Goal: Information Seeking & Learning: Learn about a topic

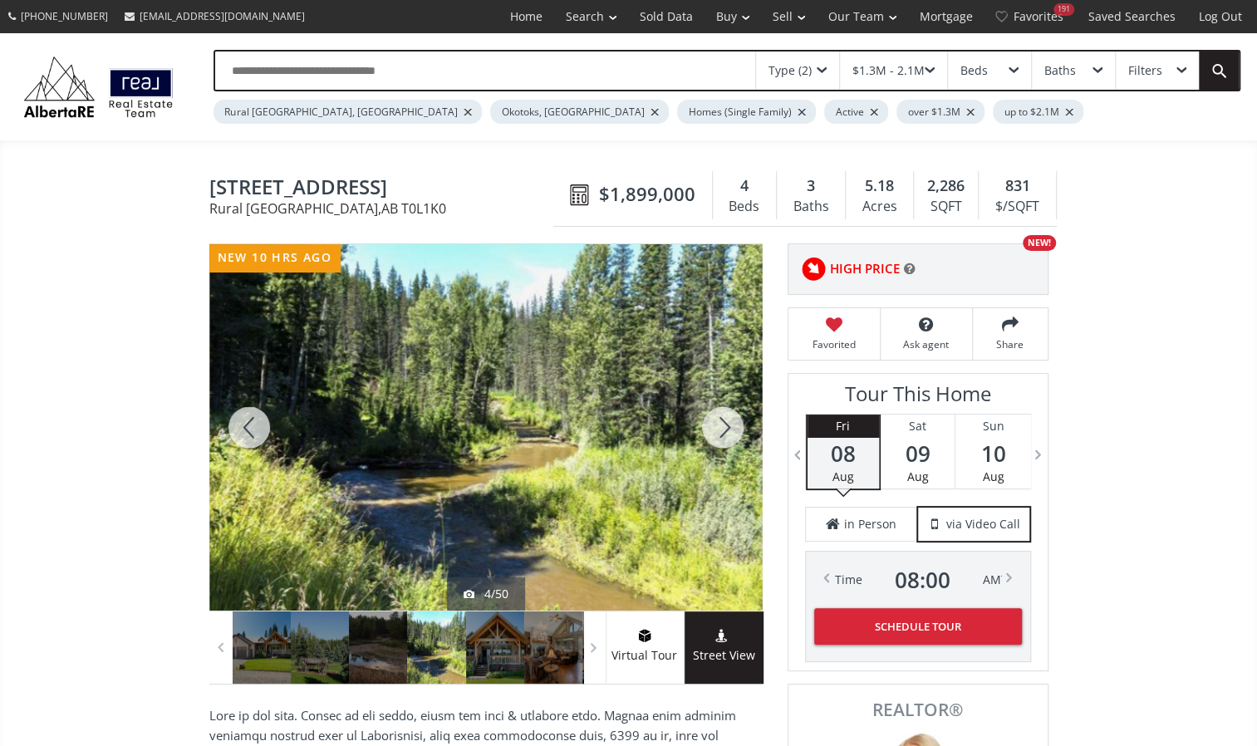
click at [725, 419] on div at bounding box center [723, 427] width 80 height 366
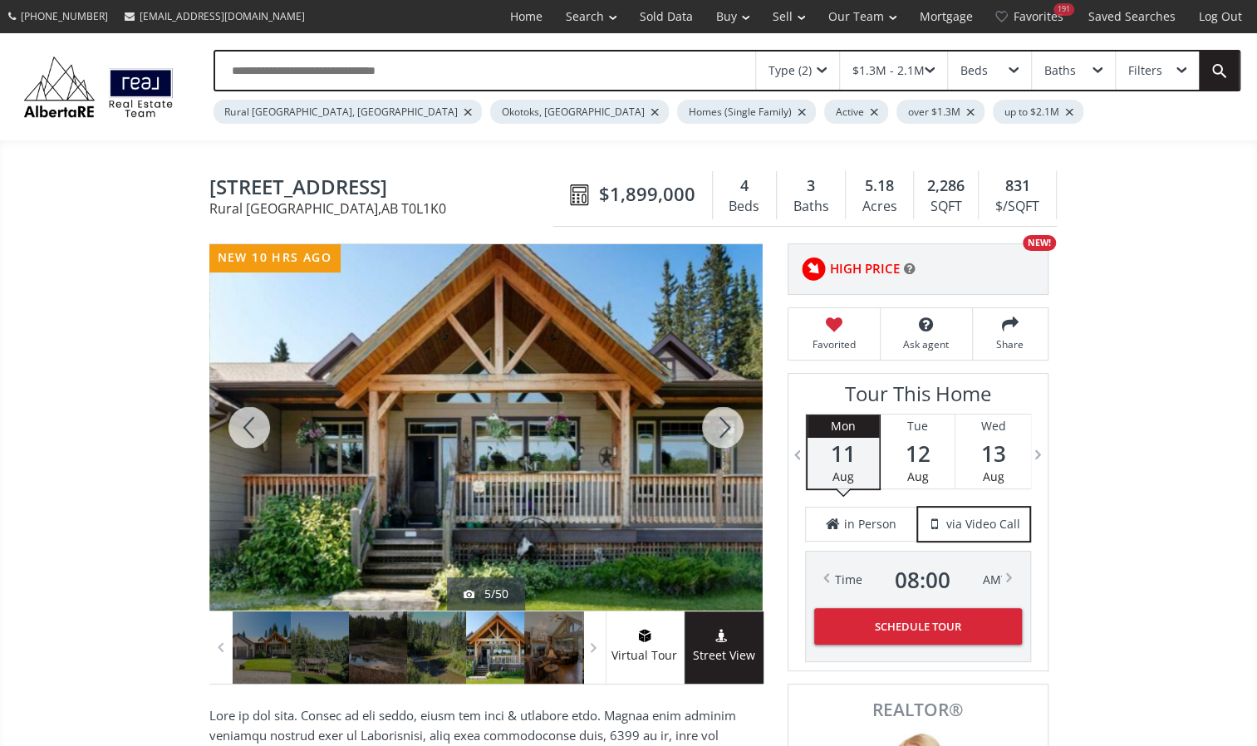
click at [725, 419] on div at bounding box center [723, 427] width 80 height 366
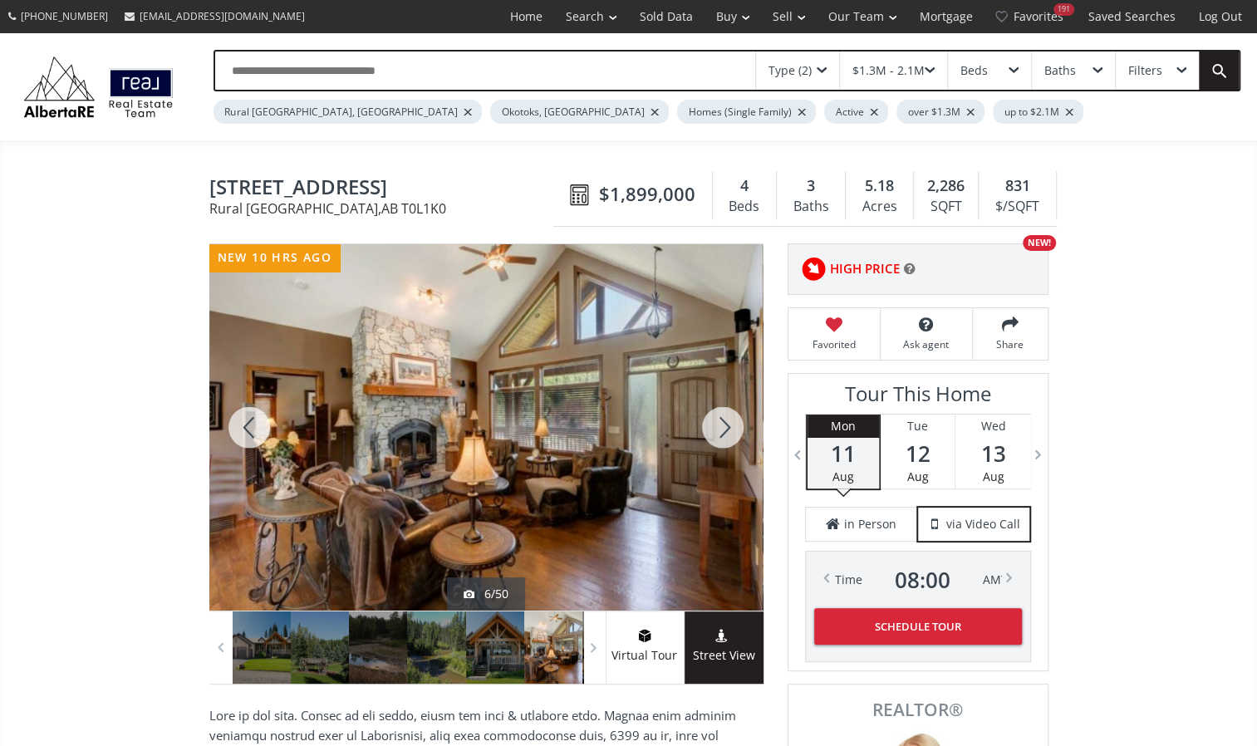
click at [725, 419] on div at bounding box center [723, 427] width 80 height 366
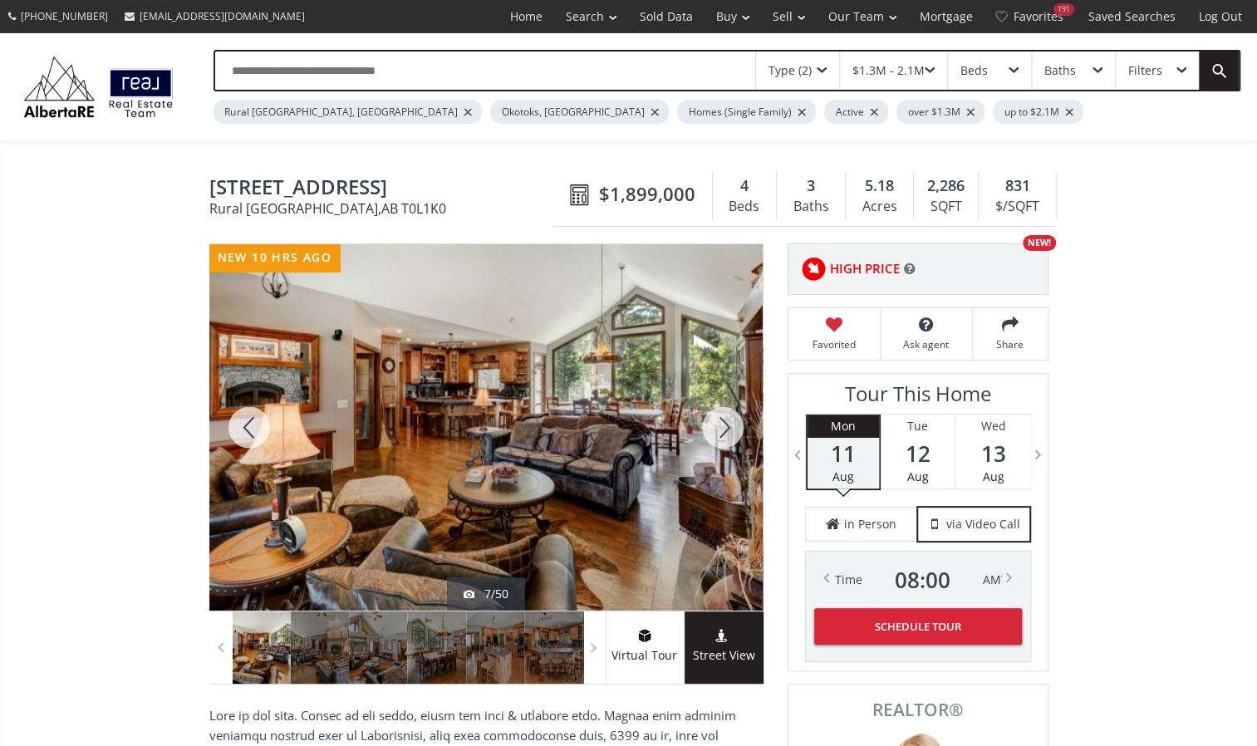
click at [720, 412] on div at bounding box center [723, 427] width 80 height 366
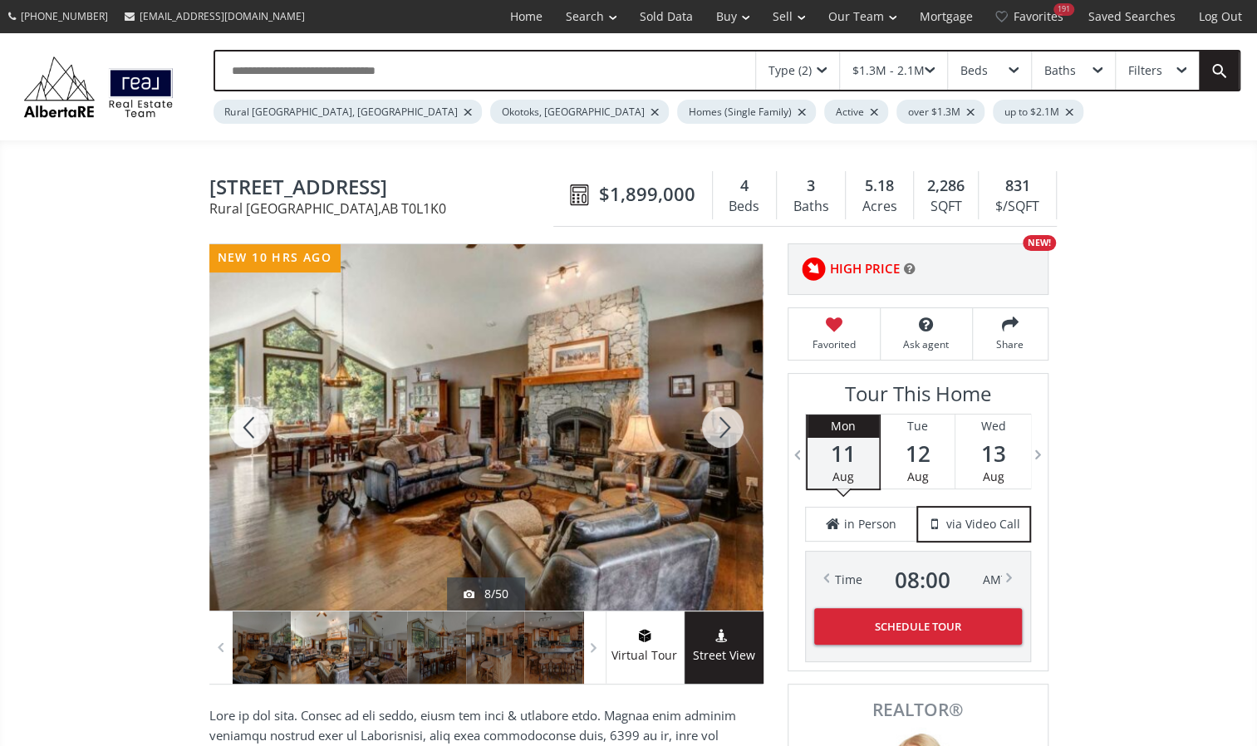
click at [720, 412] on div at bounding box center [723, 427] width 80 height 366
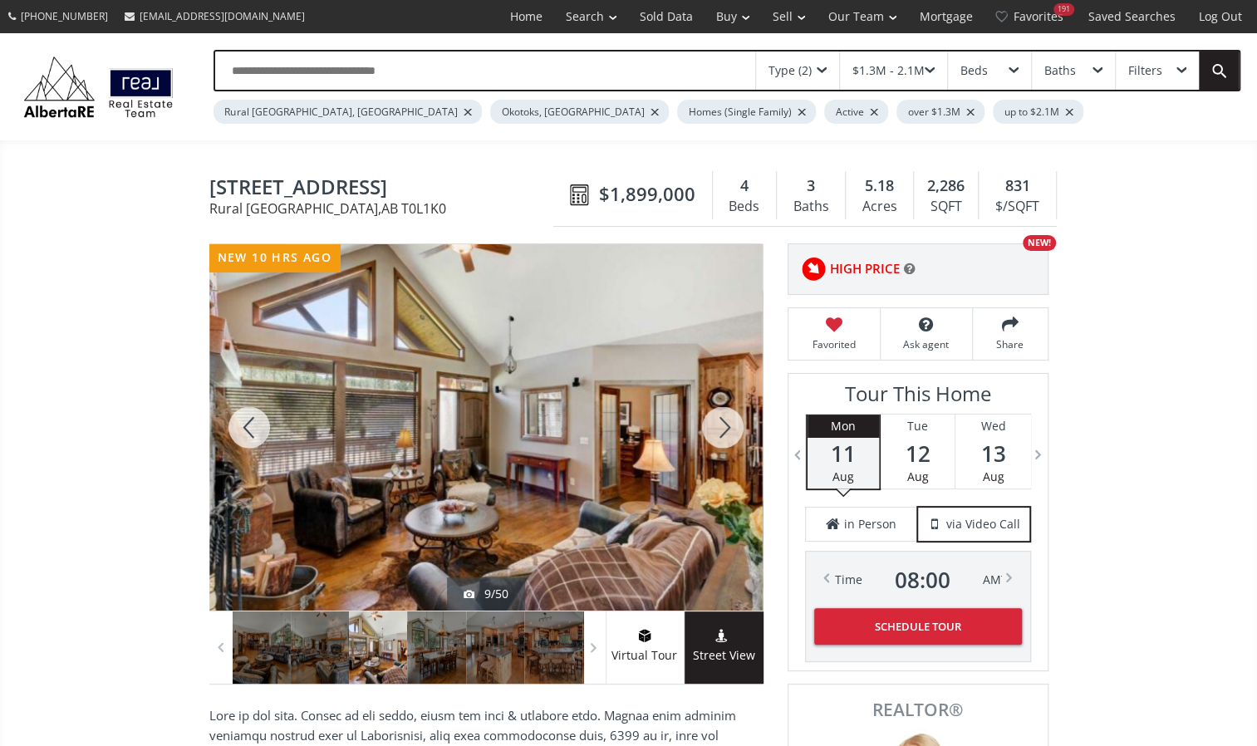
click at [720, 412] on div at bounding box center [723, 427] width 80 height 366
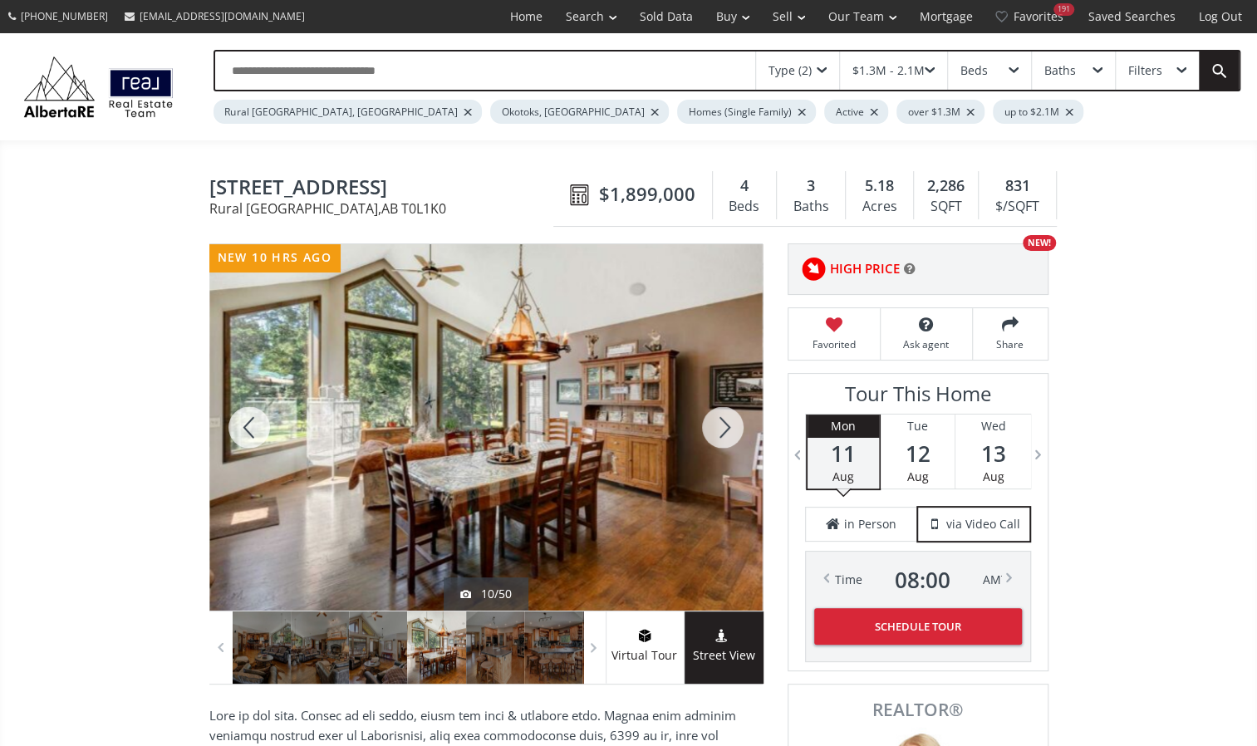
click at [718, 410] on div at bounding box center [723, 427] width 80 height 366
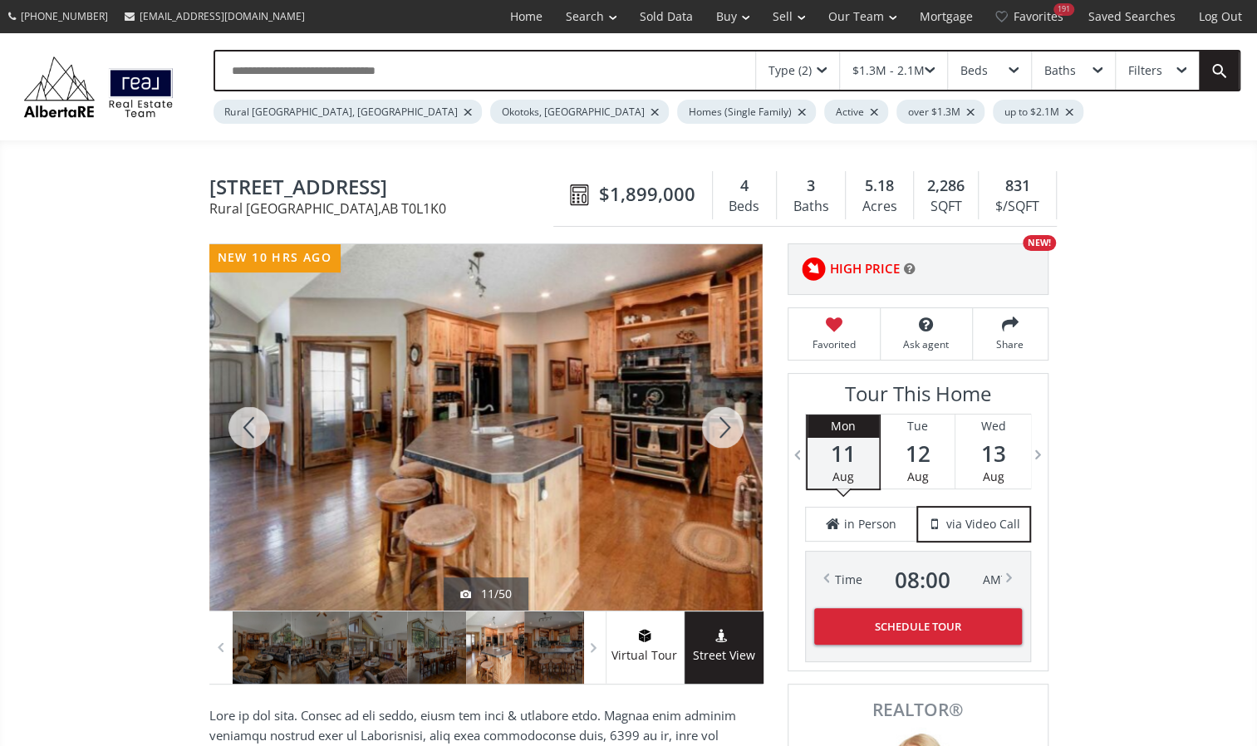
click at [718, 410] on div at bounding box center [723, 427] width 80 height 366
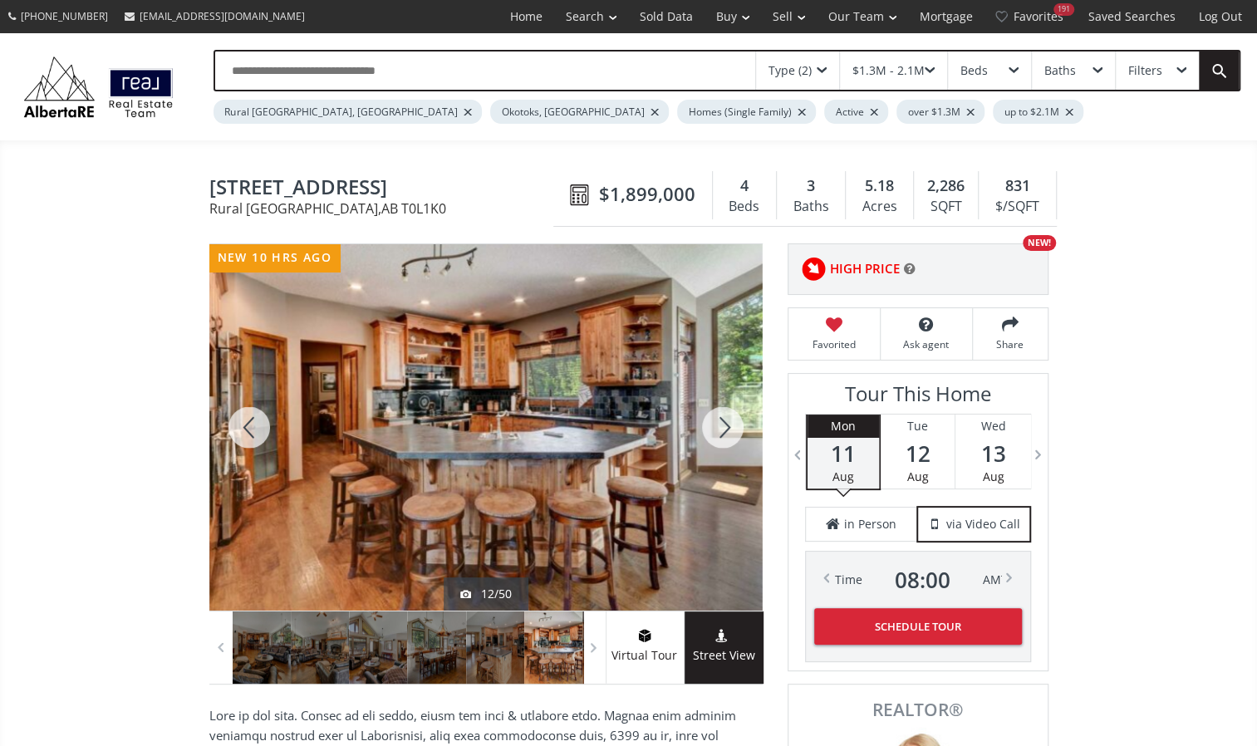
click at [718, 410] on div at bounding box center [723, 427] width 80 height 366
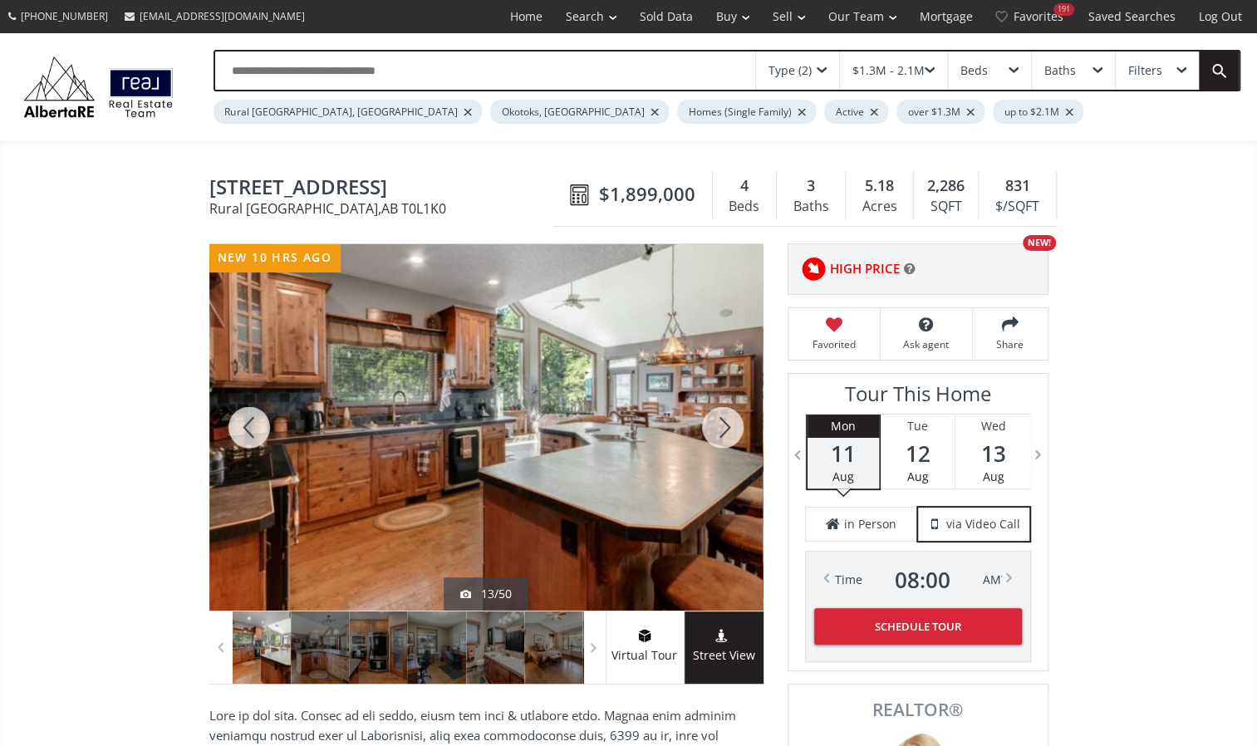
click at [718, 410] on div at bounding box center [723, 427] width 80 height 366
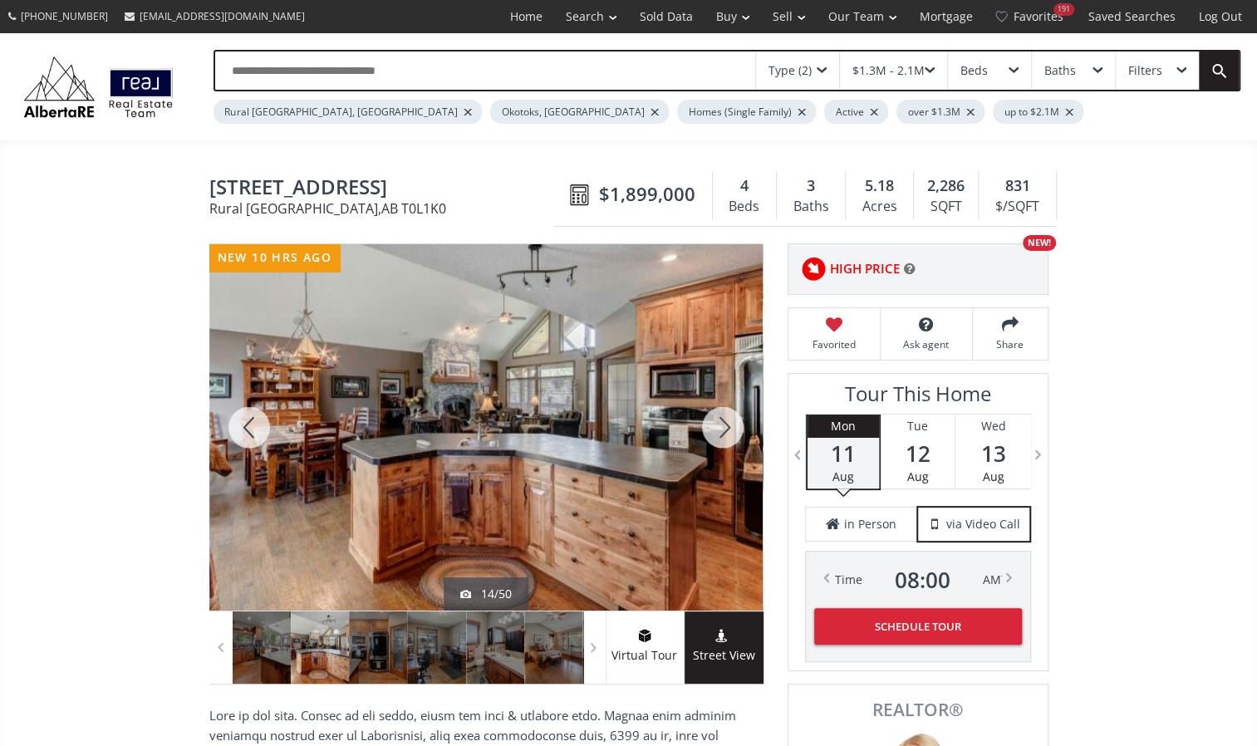
click at [718, 410] on div at bounding box center [723, 427] width 80 height 366
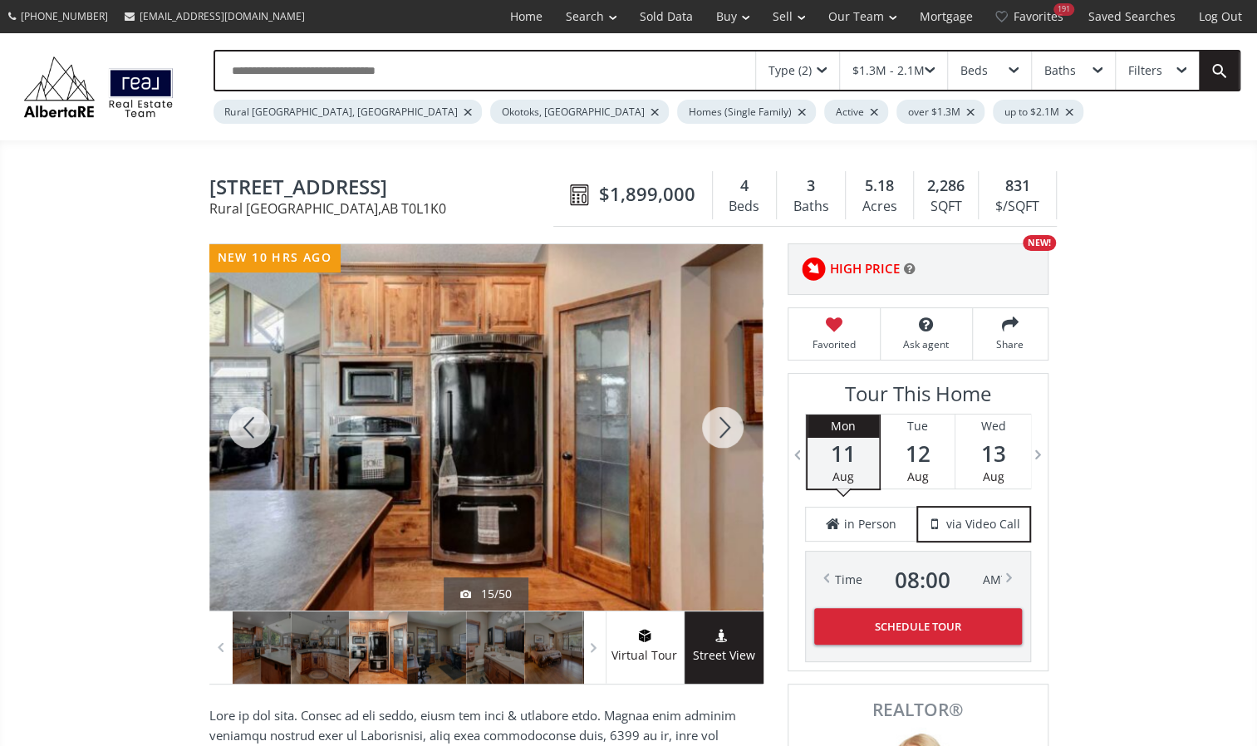
click at [718, 410] on div at bounding box center [723, 427] width 80 height 366
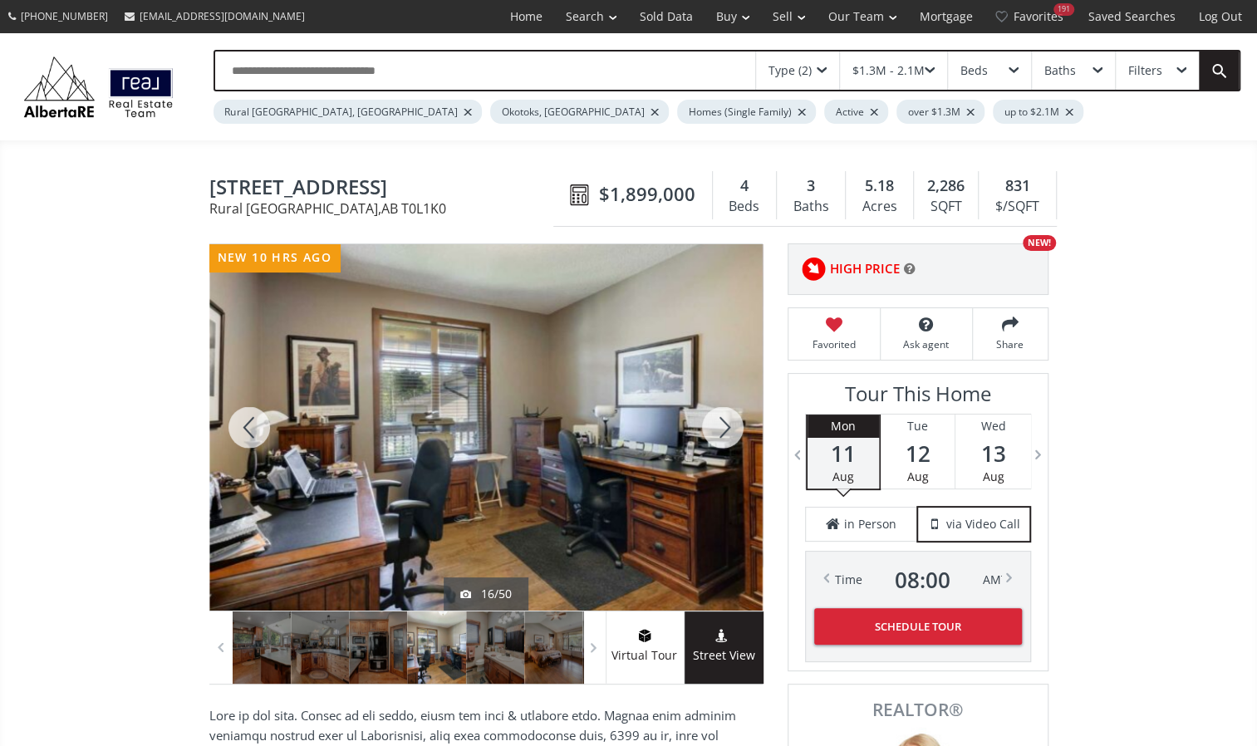
click at [718, 410] on div at bounding box center [723, 427] width 80 height 366
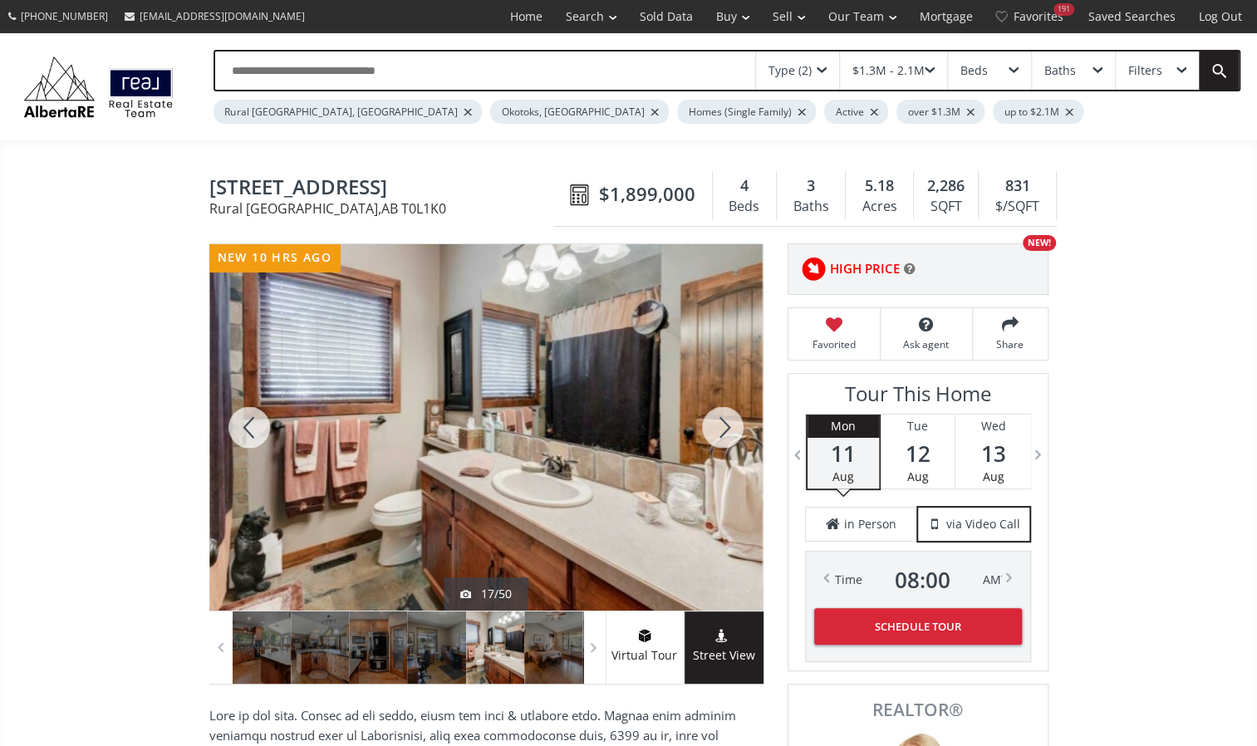
click at [718, 410] on div at bounding box center [723, 427] width 80 height 366
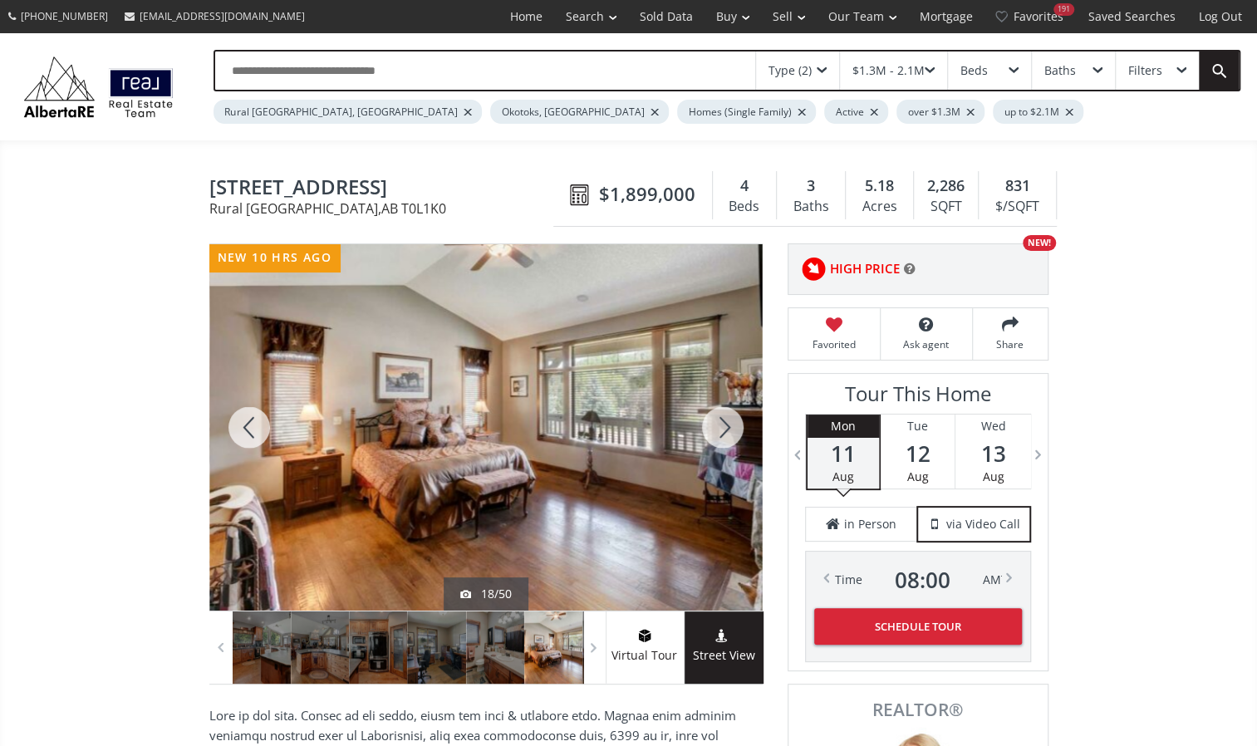
click at [718, 410] on div at bounding box center [723, 427] width 80 height 366
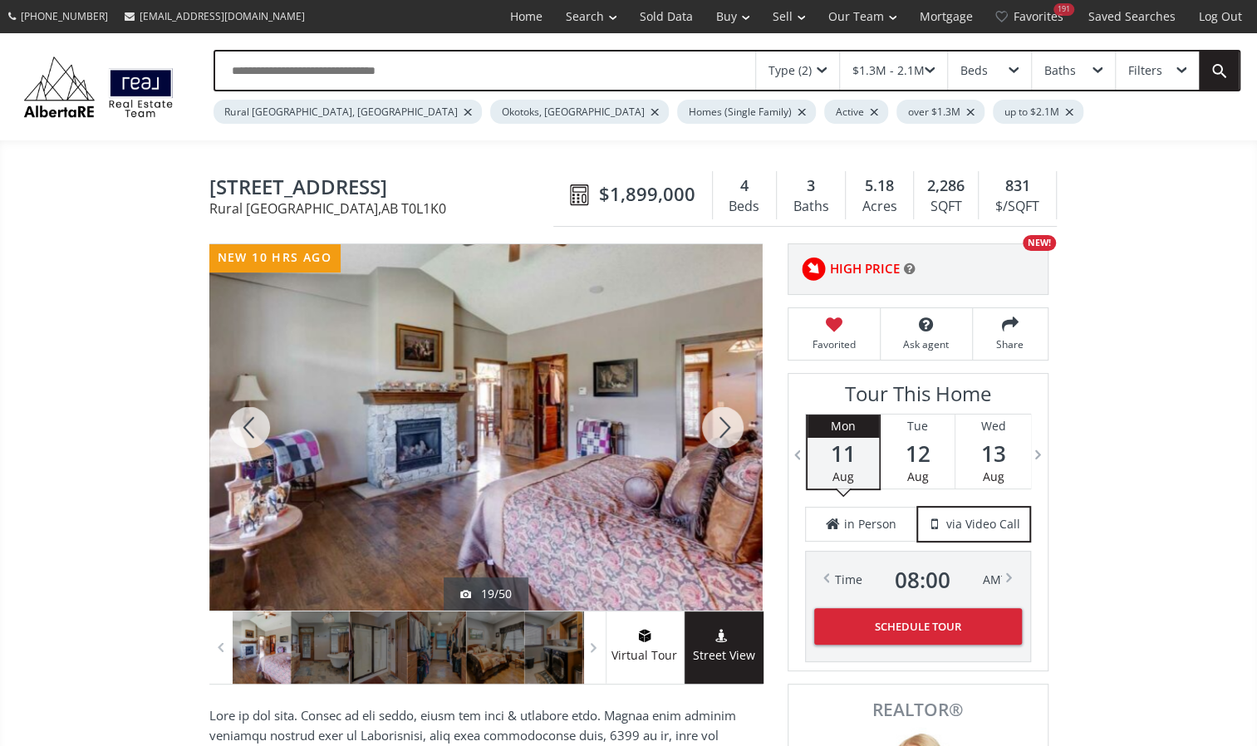
click at [720, 410] on div at bounding box center [723, 427] width 80 height 366
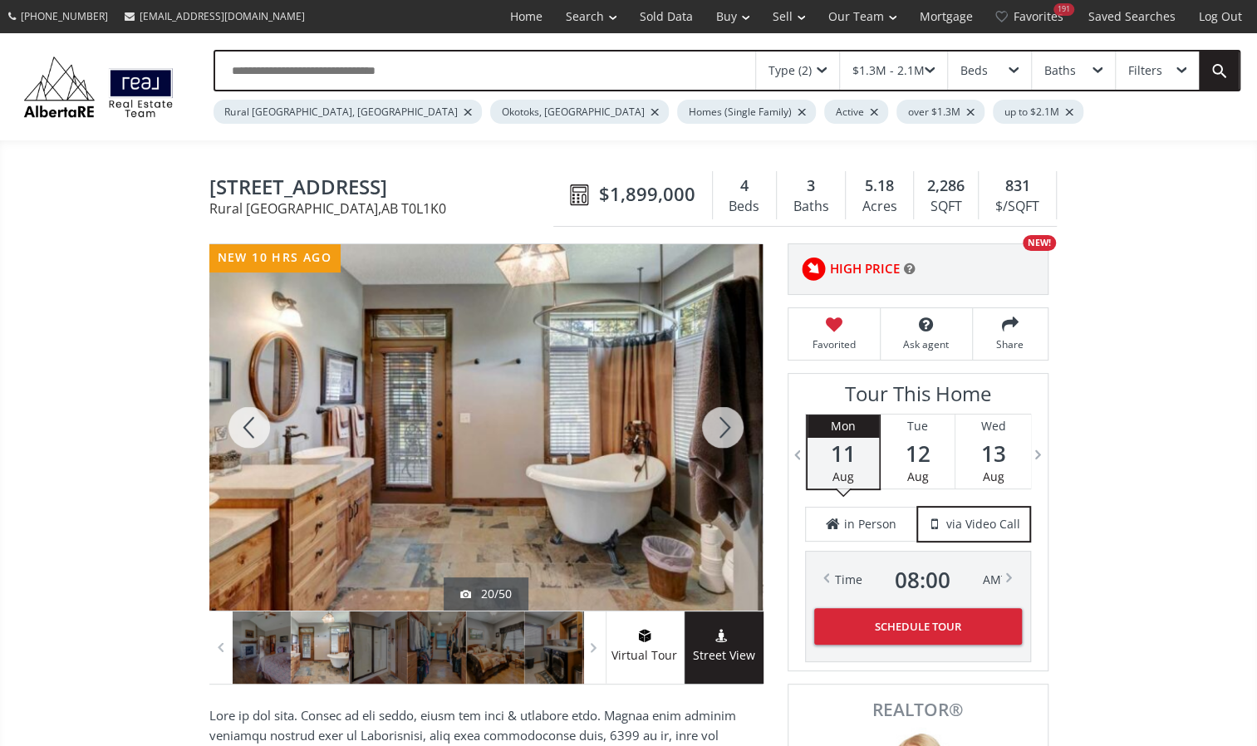
click at [720, 410] on div at bounding box center [723, 427] width 80 height 366
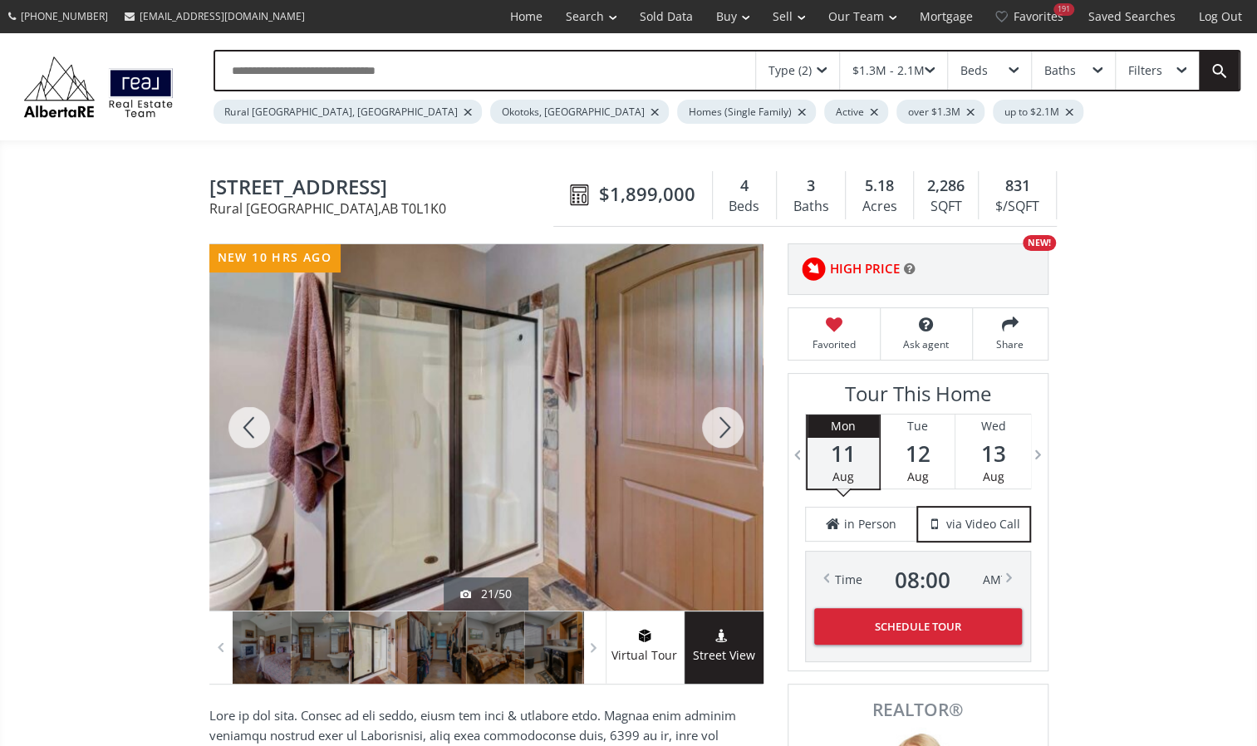
click at [720, 410] on div at bounding box center [723, 427] width 80 height 366
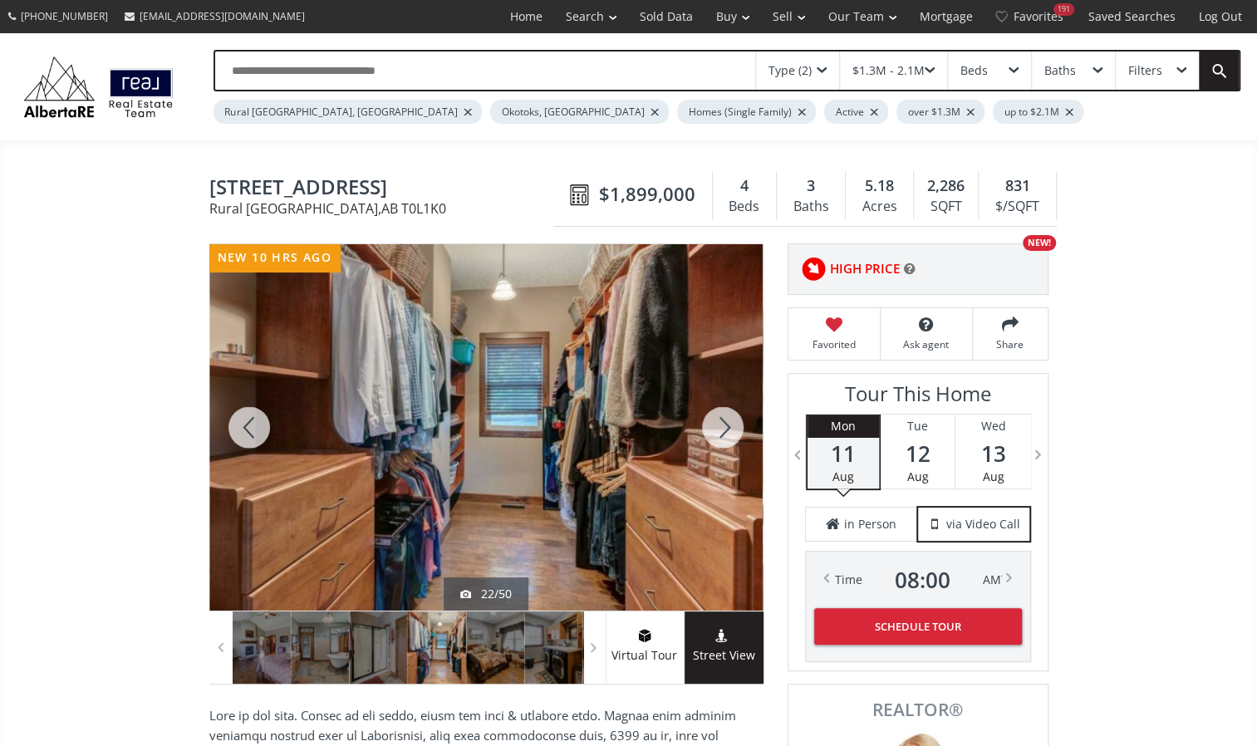
click at [720, 410] on div at bounding box center [723, 427] width 80 height 366
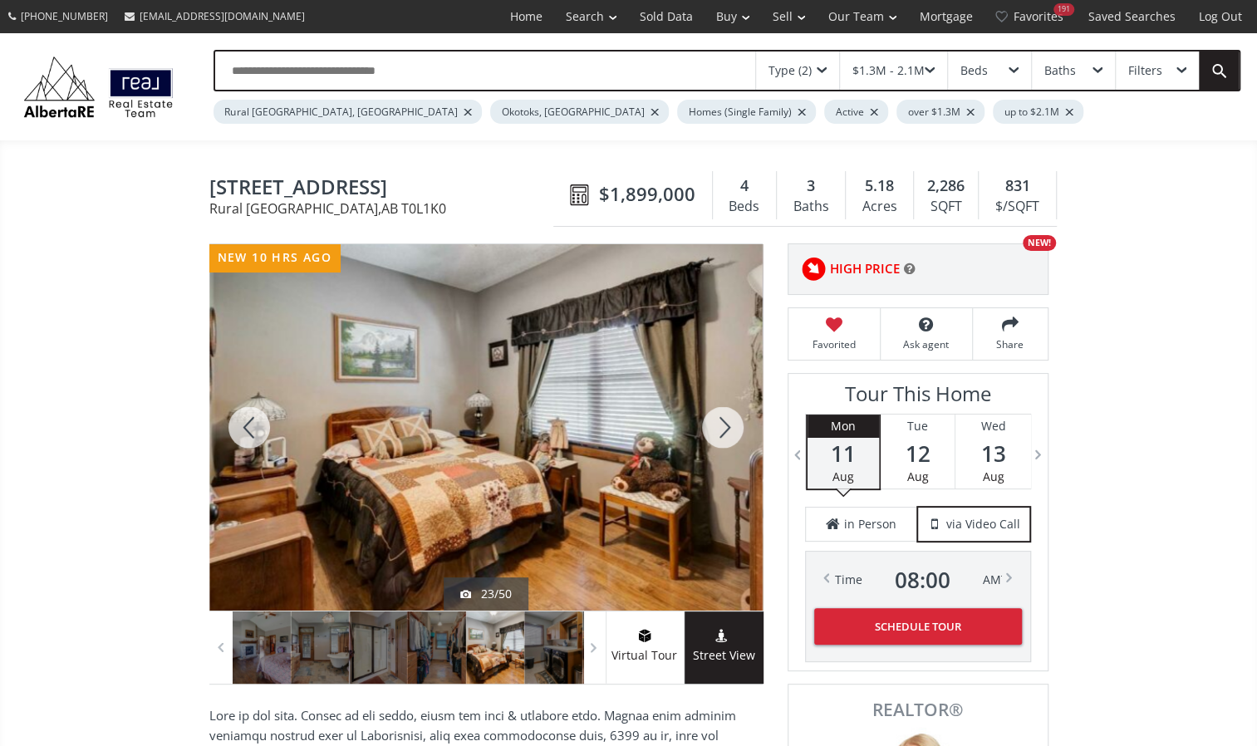
click at [720, 410] on div at bounding box center [723, 427] width 80 height 366
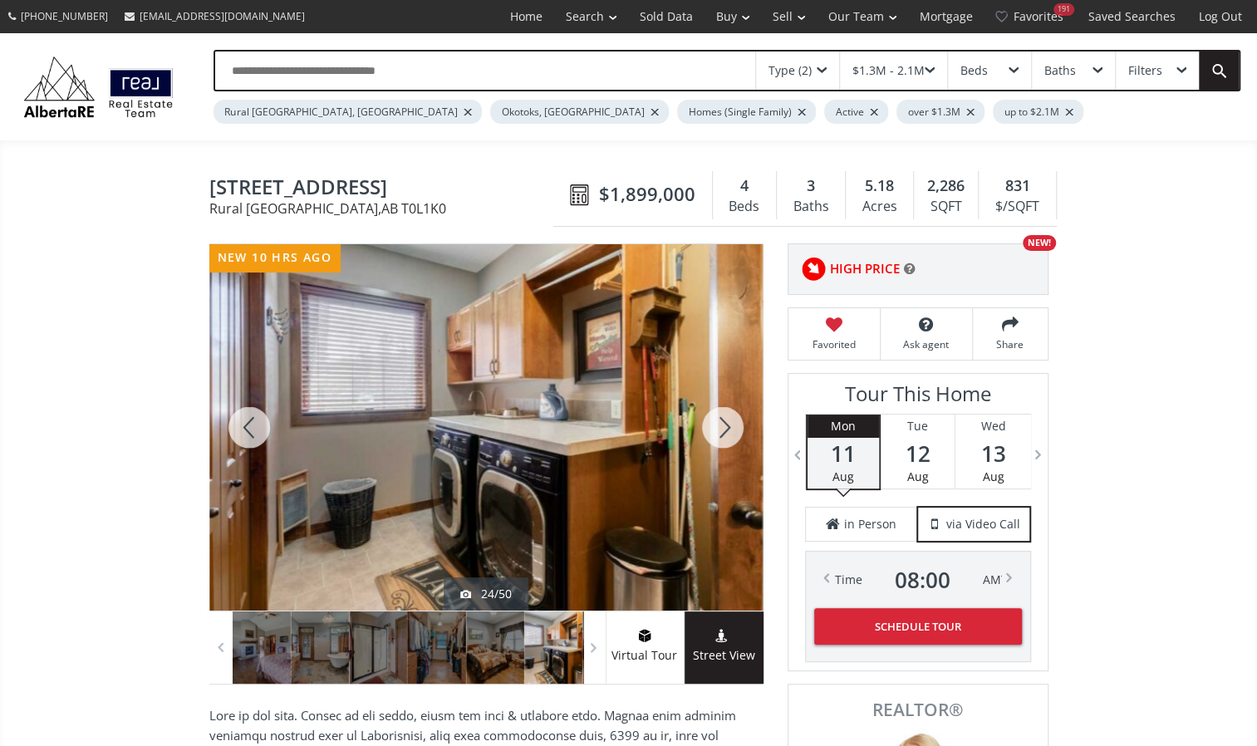
click at [720, 410] on div at bounding box center [723, 427] width 80 height 366
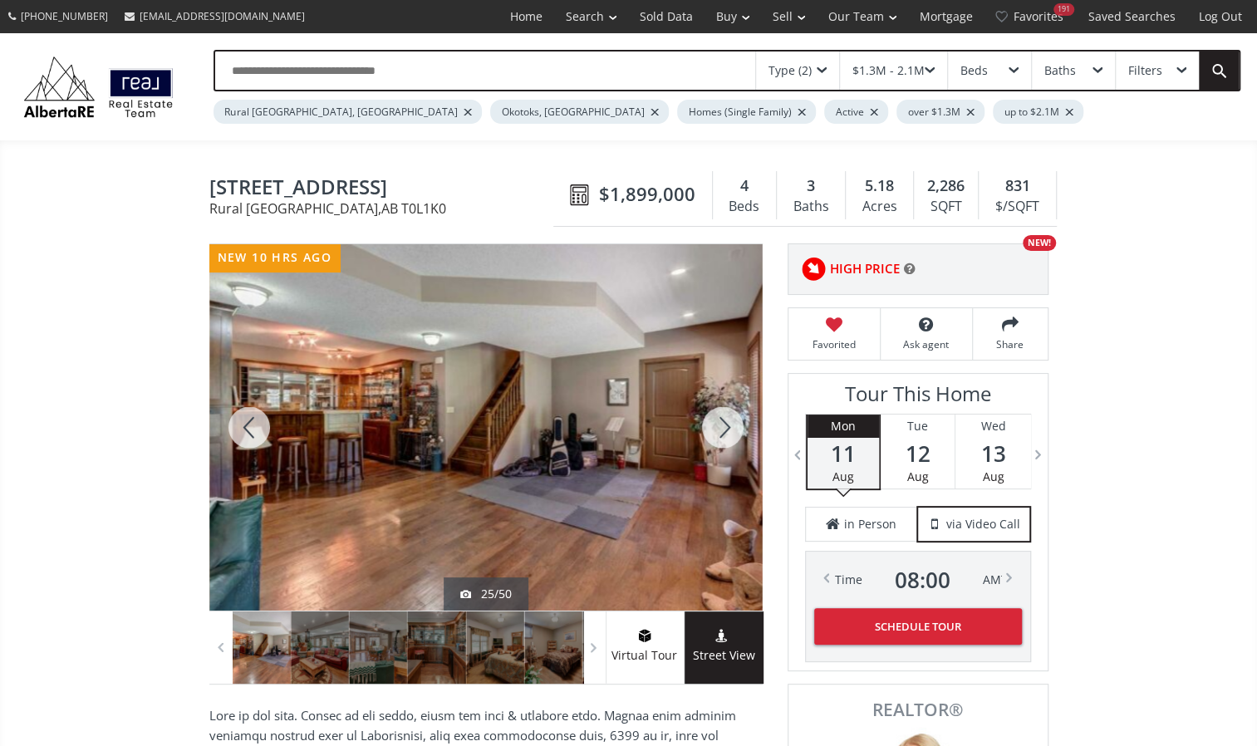
click at [721, 410] on div at bounding box center [723, 427] width 80 height 366
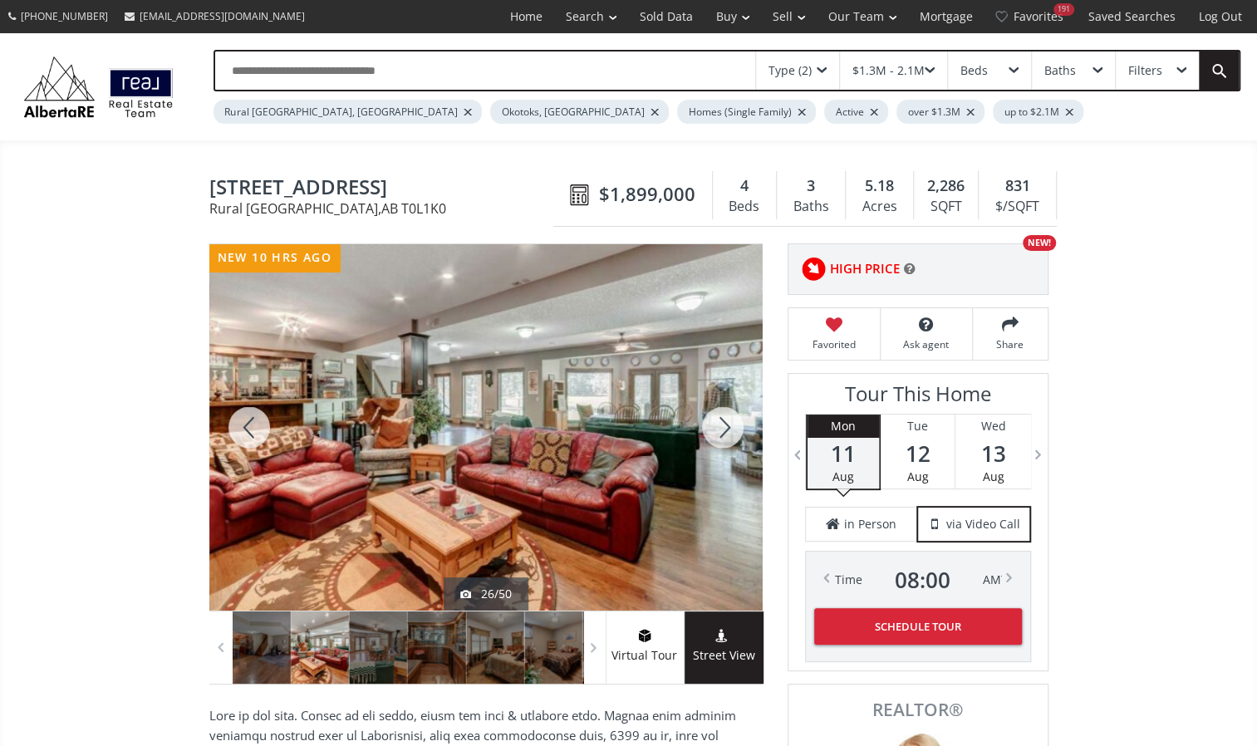
click at [721, 410] on div at bounding box center [723, 427] width 80 height 366
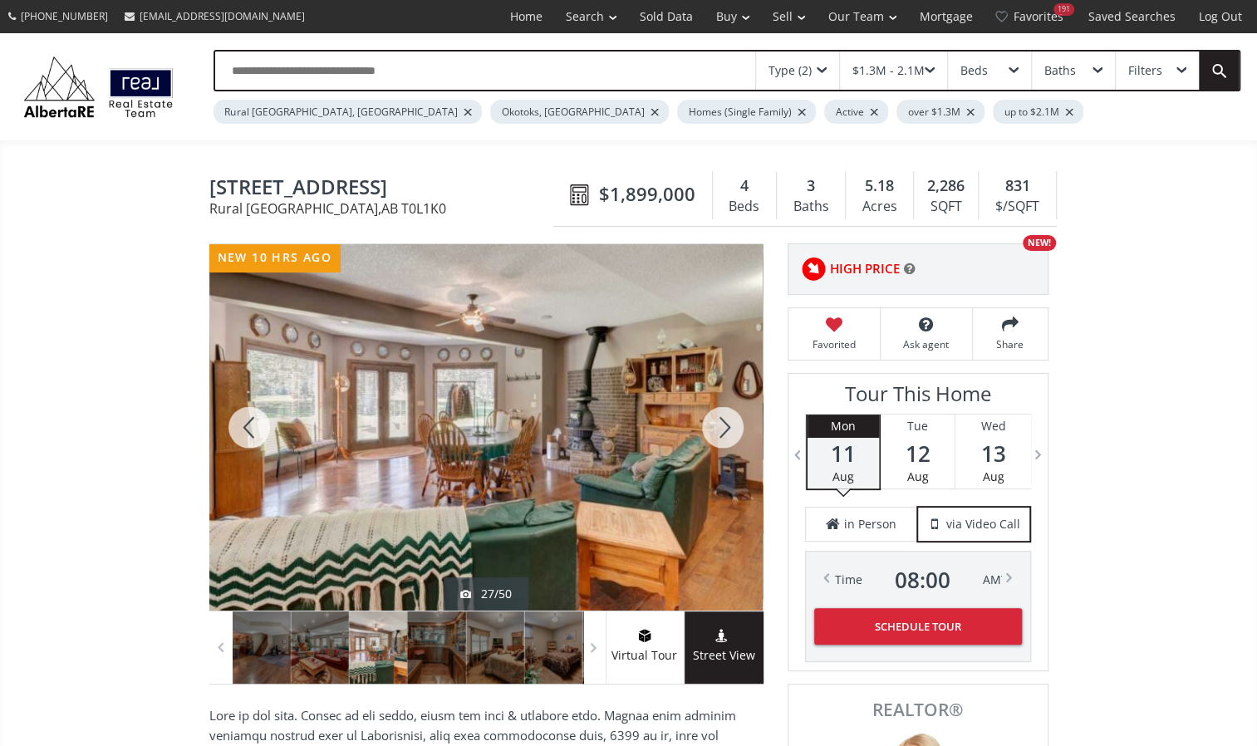
click at [722, 412] on div at bounding box center [723, 427] width 80 height 366
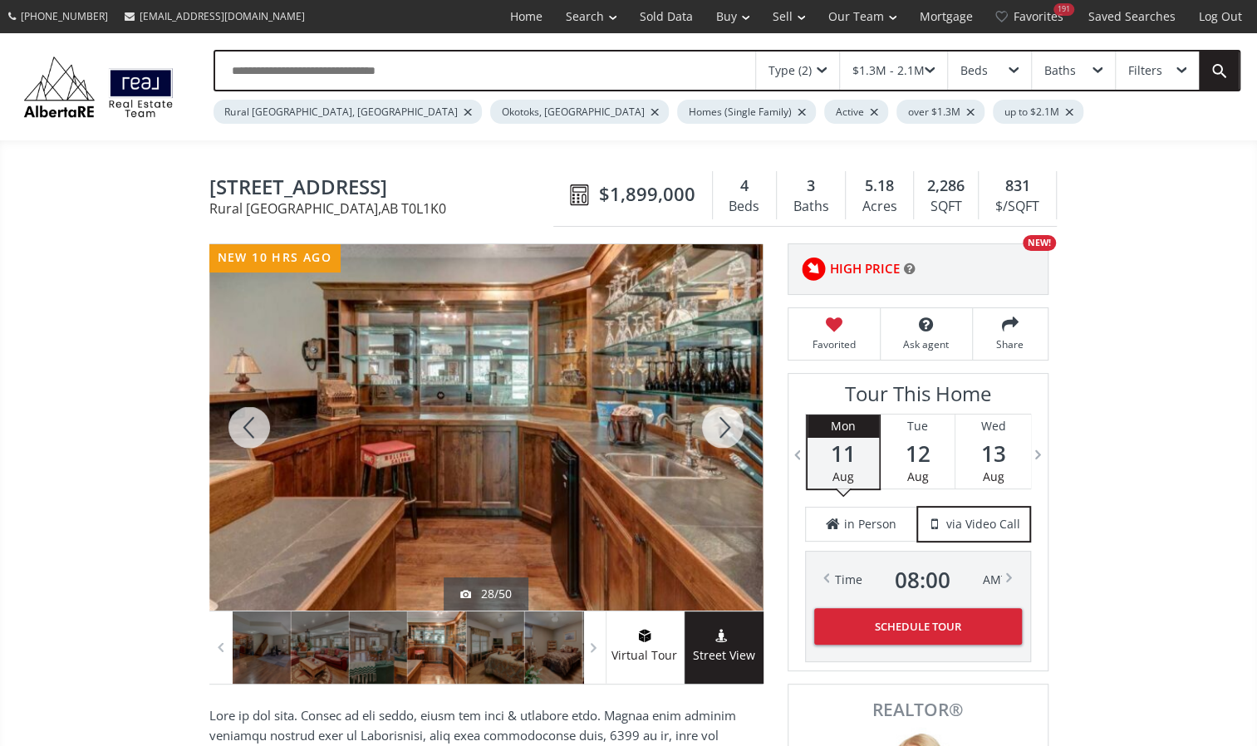
click at [722, 412] on div at bounding box center [723, 427] width 80 height 366
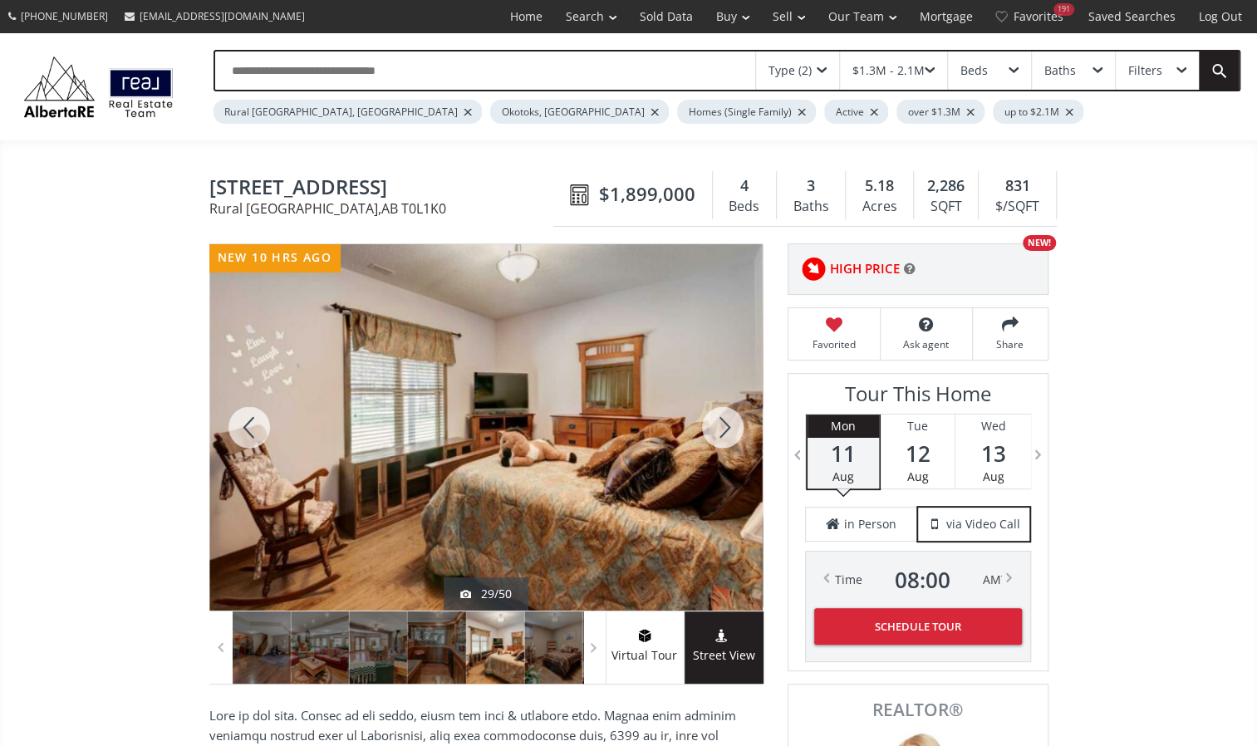
click at [722, 412] on div at bounding box center [723, 427] width 80 height 366
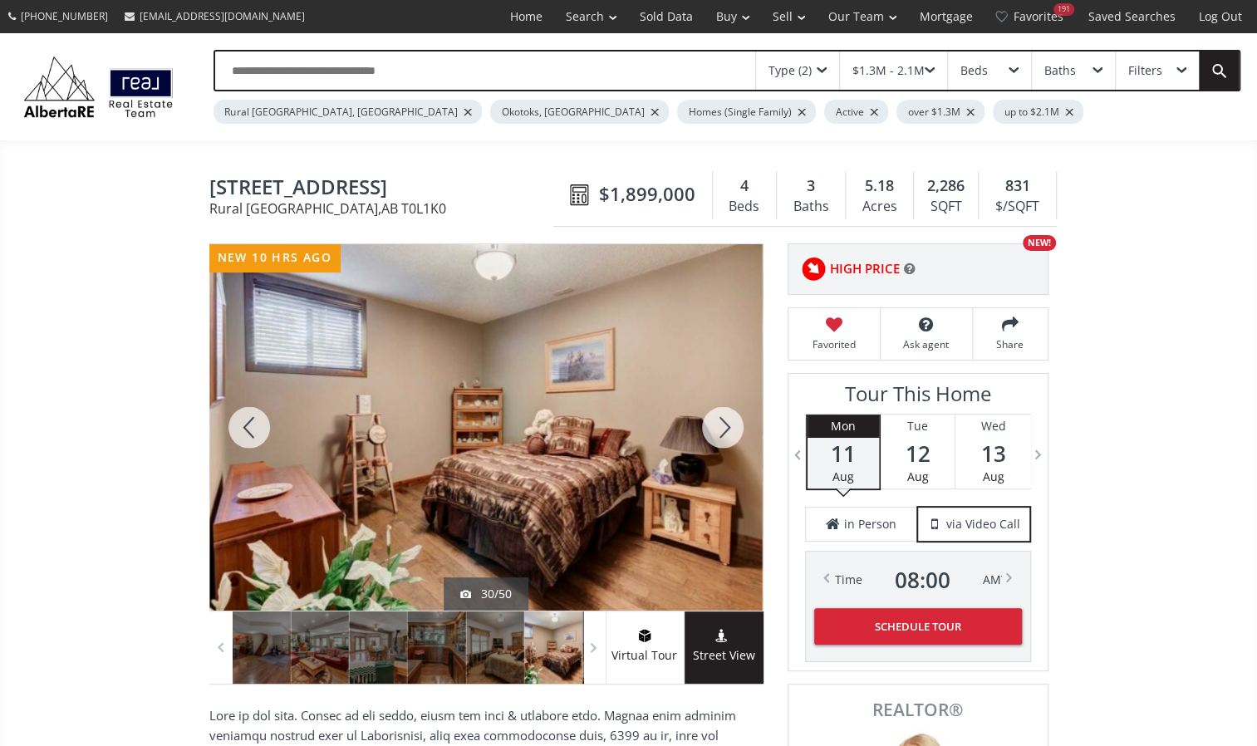
click at [722, 412] on div at bounding box center [723, 427] width 80 height 366
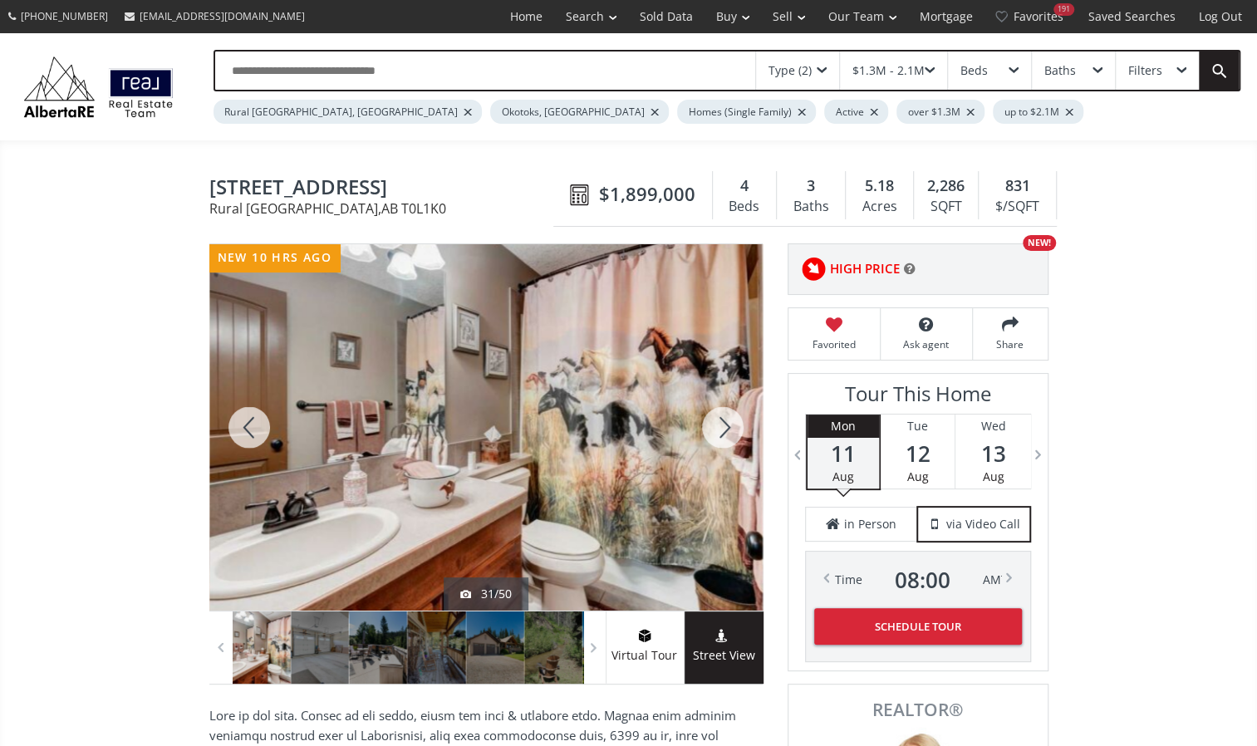
click at [722, 412] on div at bounding box center [723, 427] width 80 height 366
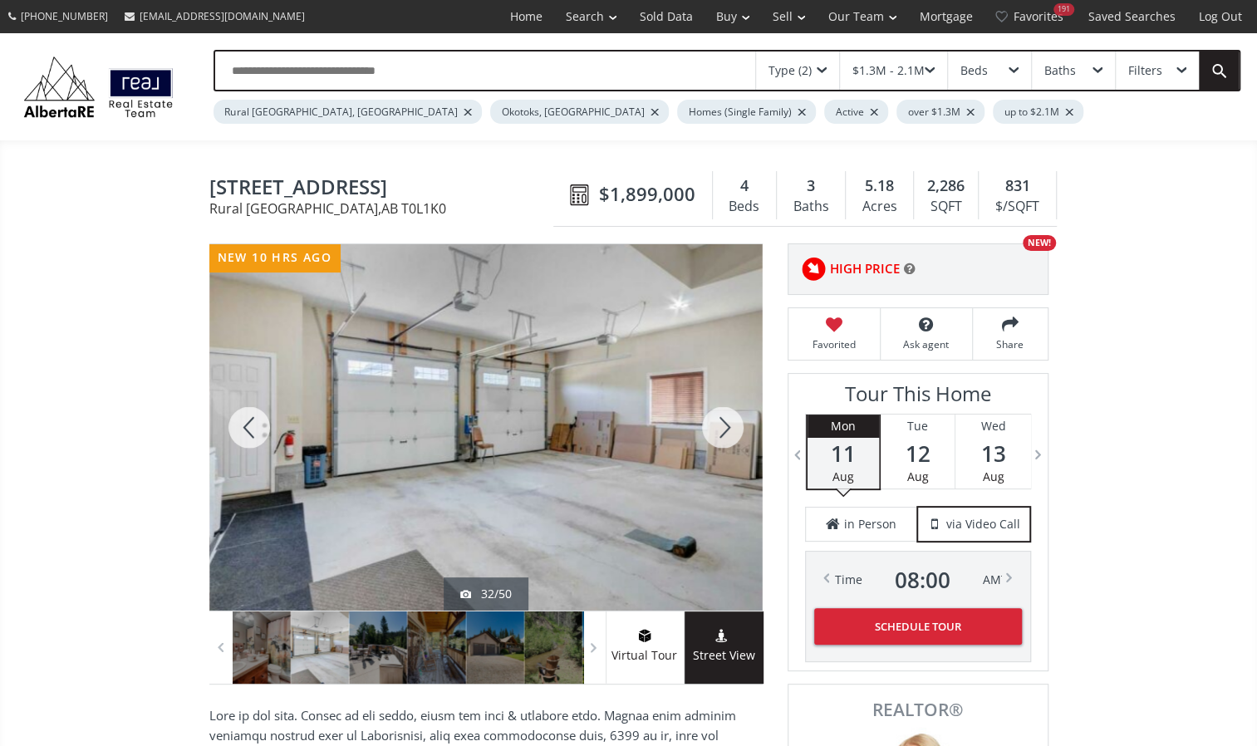
click at [722, 412] on div at bounding box center [723, 427] width 80 height 366
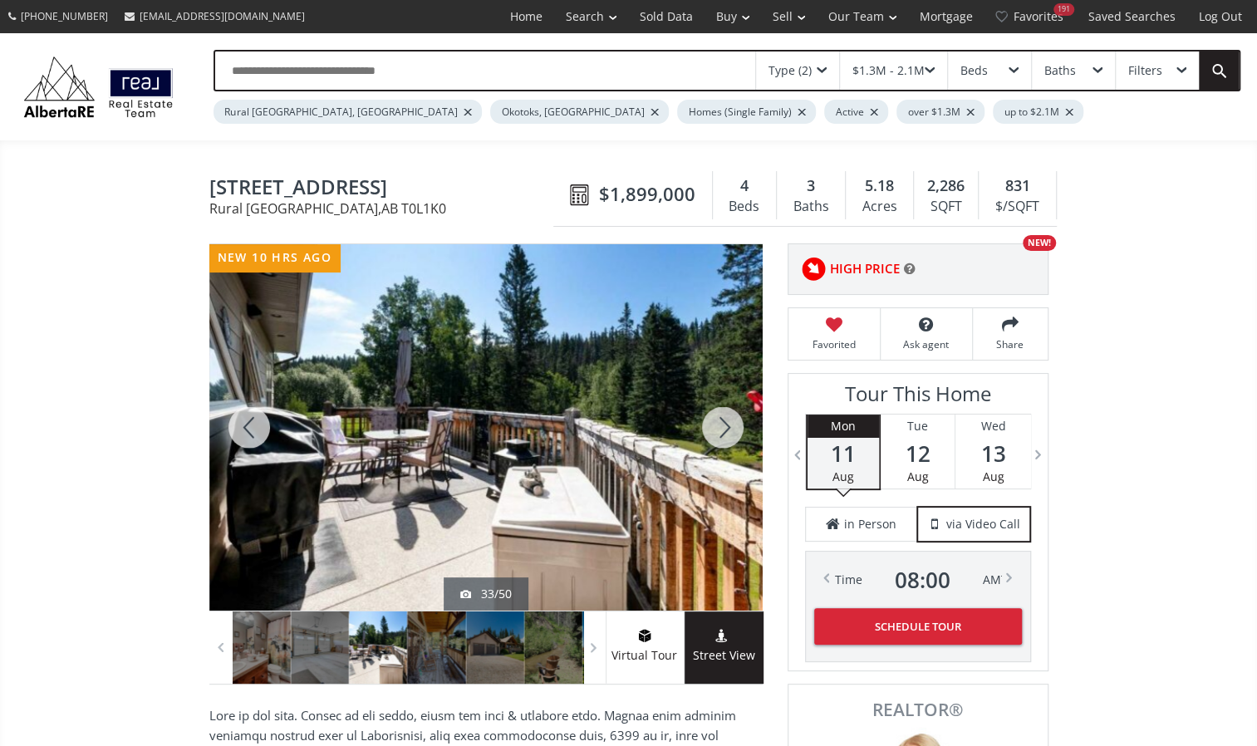
click at [722, 412] on div at bounding box center [723, 427] width 80 height 366
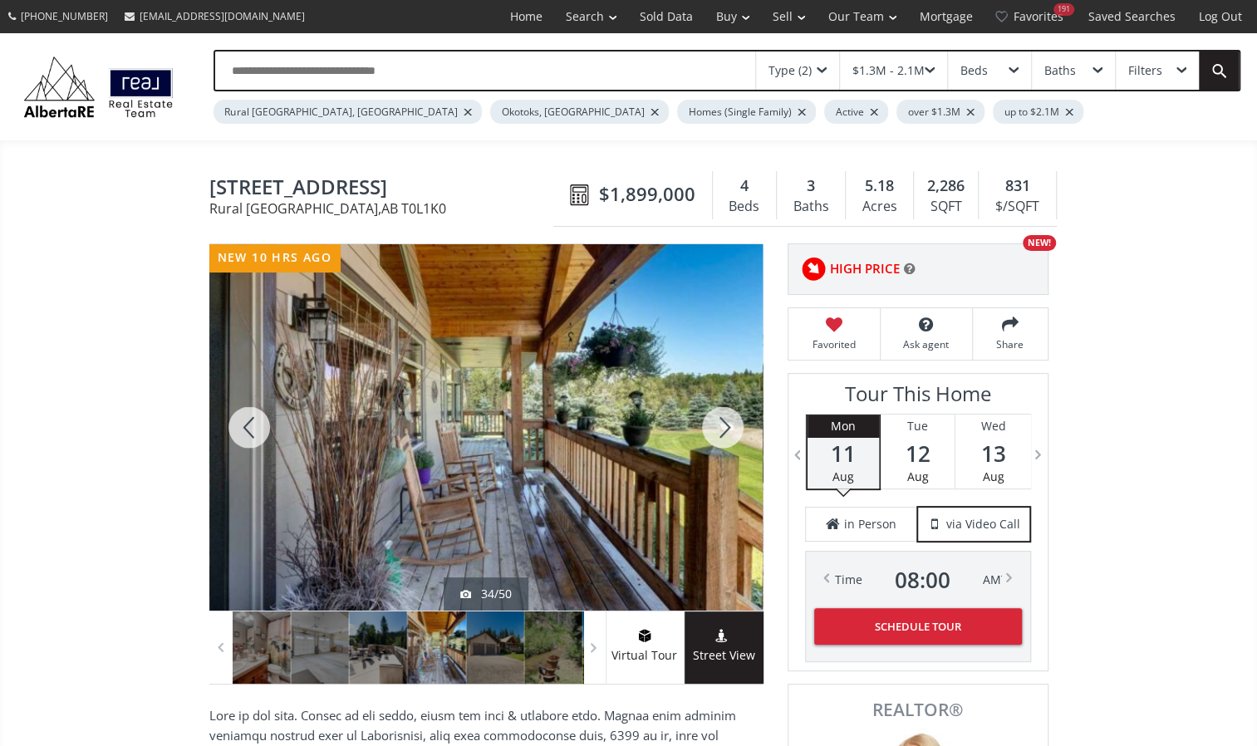
click at [722, 412] on div at bounding box center [723, 427] width 80 height 366
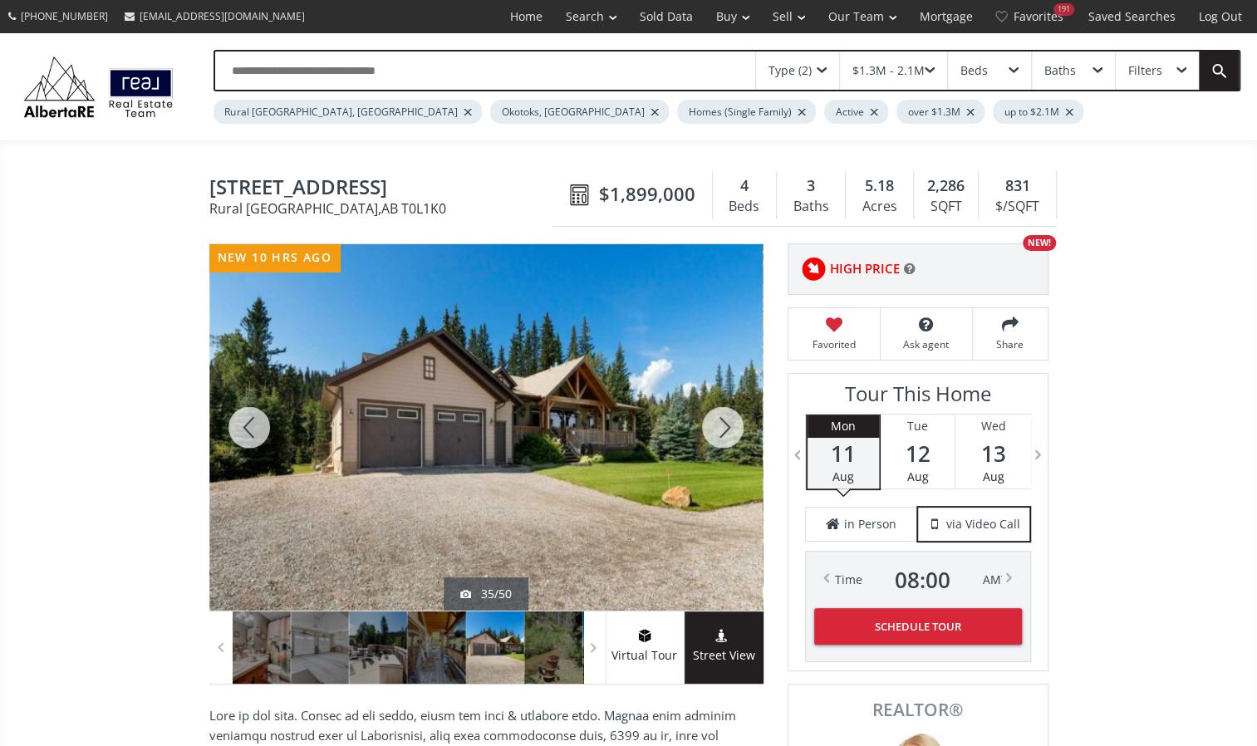
click at [722, 412] on div at bounding box center [723, 427] width 80 height 366
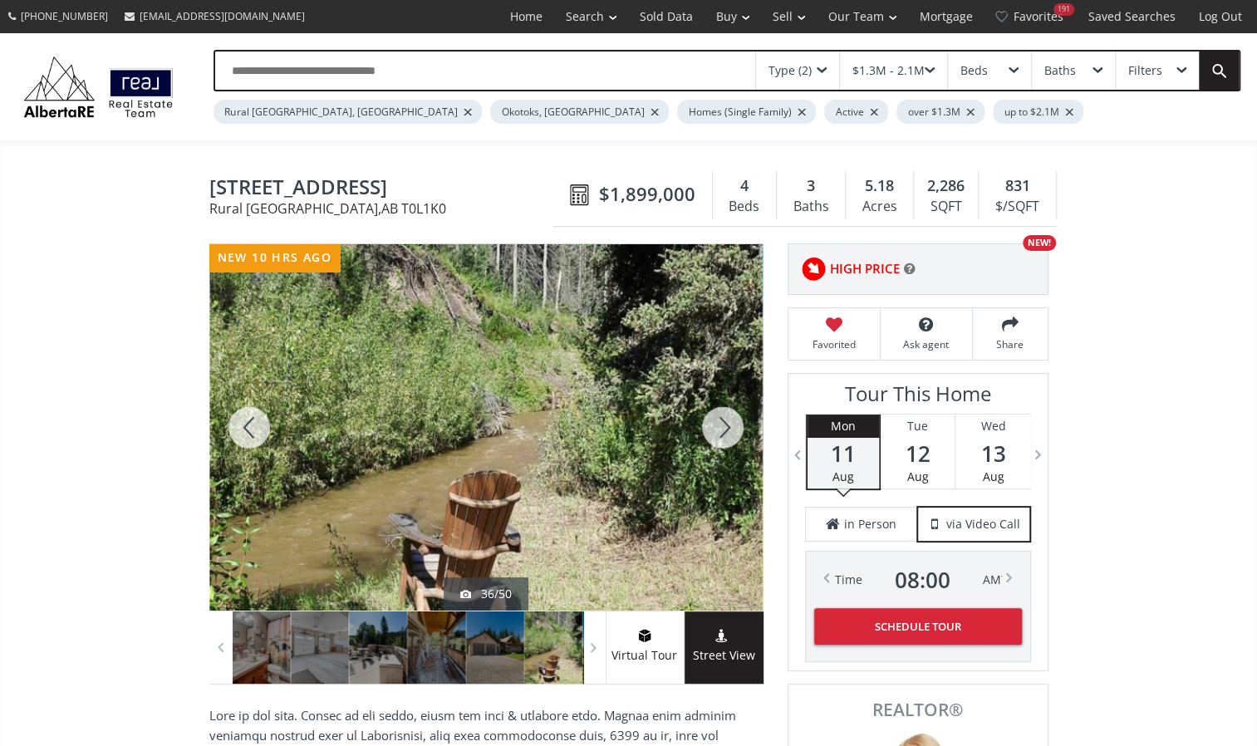
click at [722, 412] on div at bounding box center [723, 427] width 80 height 366
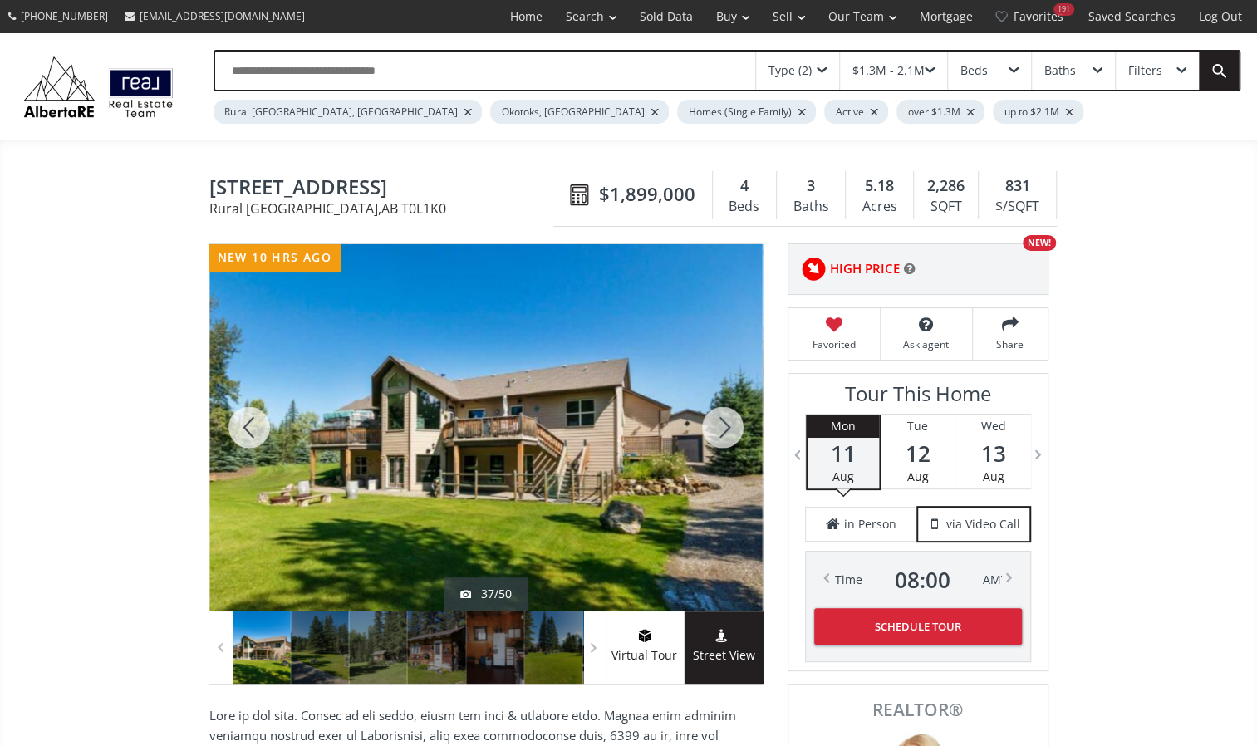
click at [722, 412] on div at bounding box center [723, 427] width 80 height 366
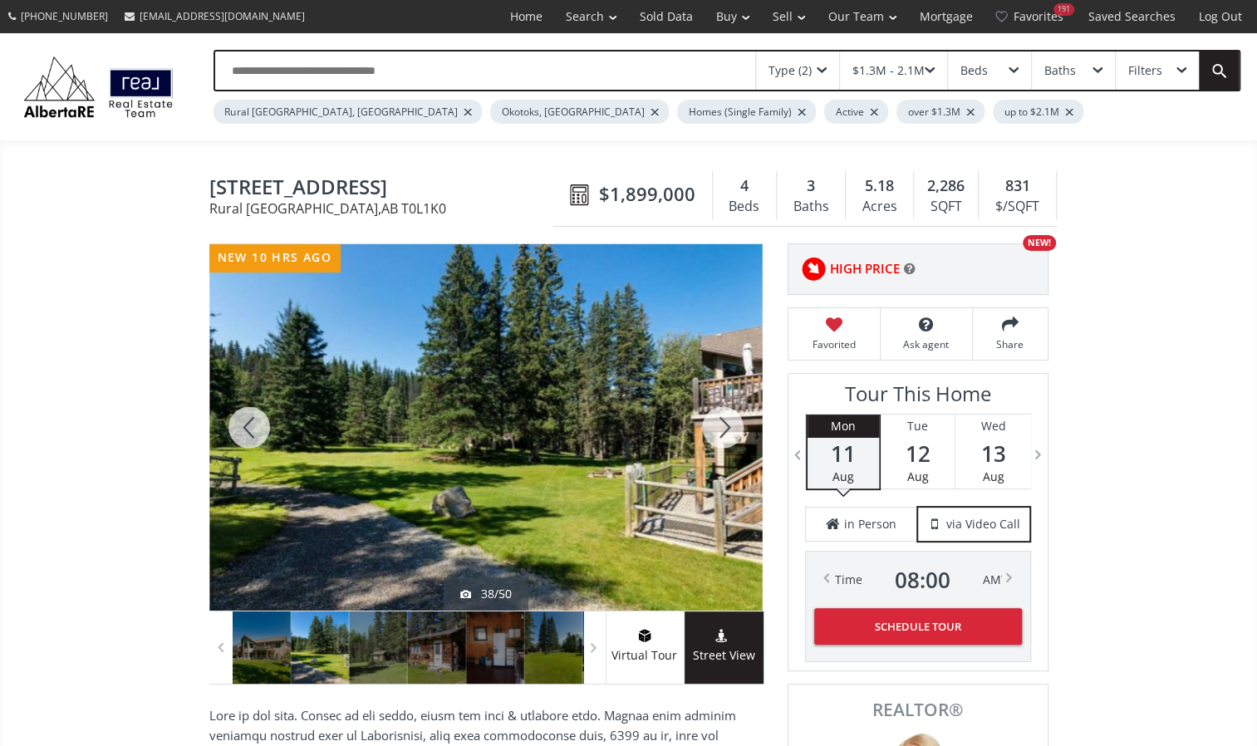
click at [722, 412] on div at bounding box center [723, 427] width 80 height 366
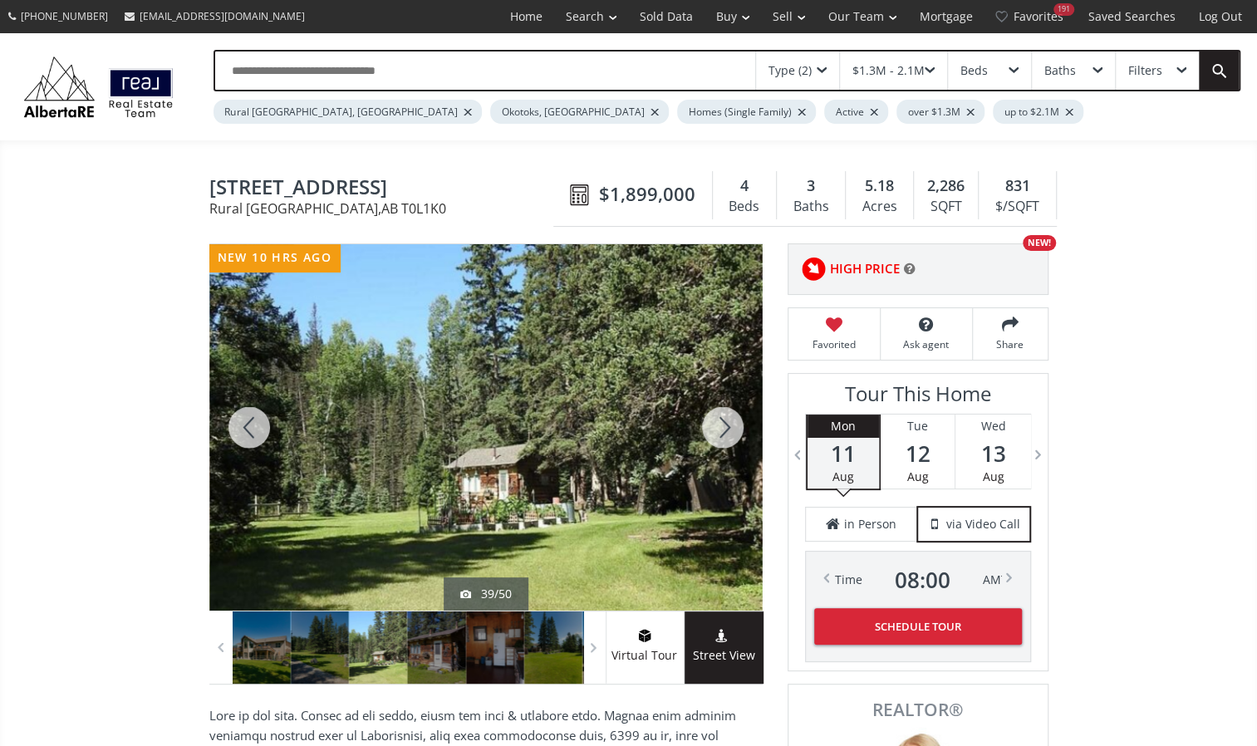
click at [722, 412] on div at bounding box center [723, 427] width 80 height 366
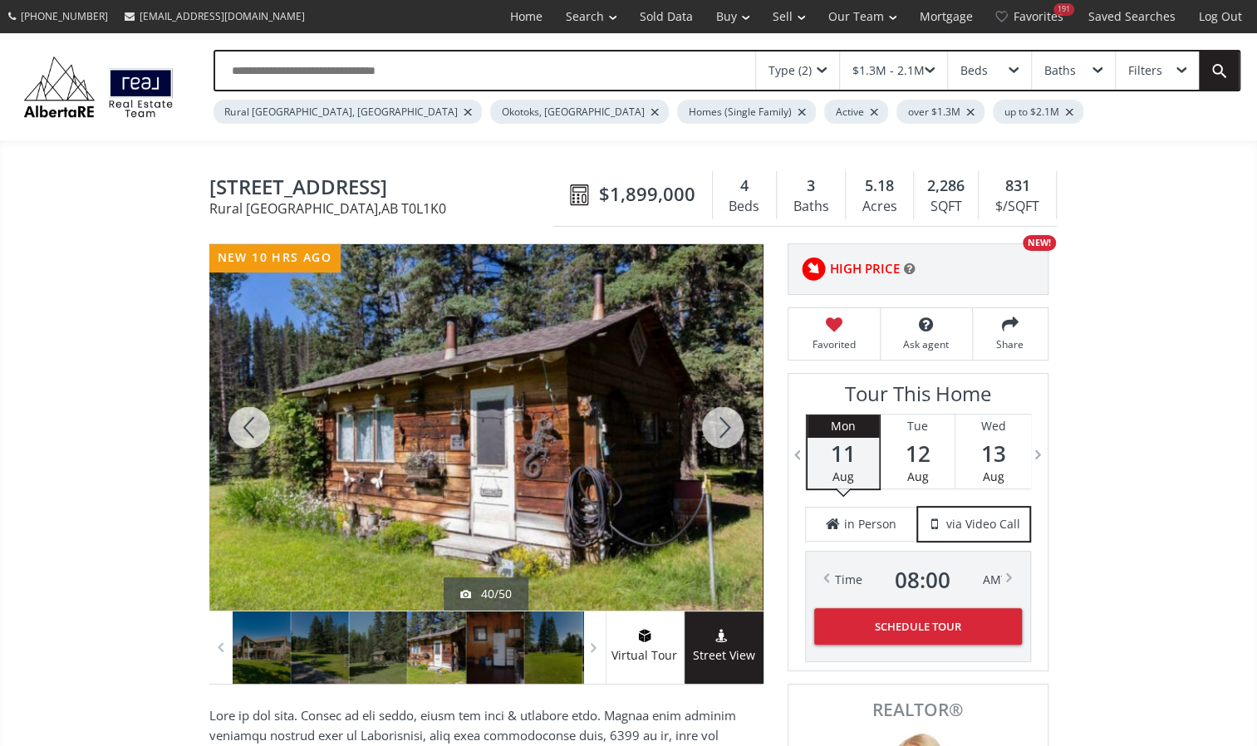
click at [722, 412] on div at bounding box center [723, 427] width 80 height 366
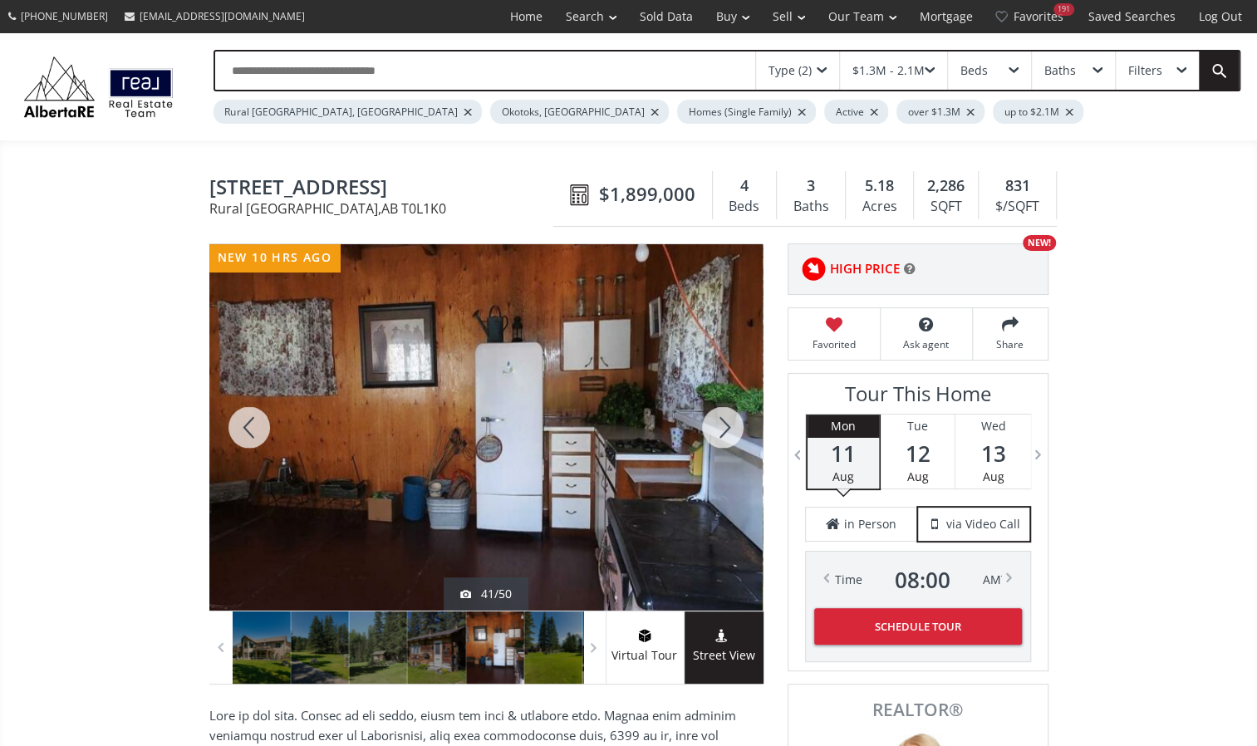
click at [722, 412] on div at bounding box center [723, 427] width 80 height 366
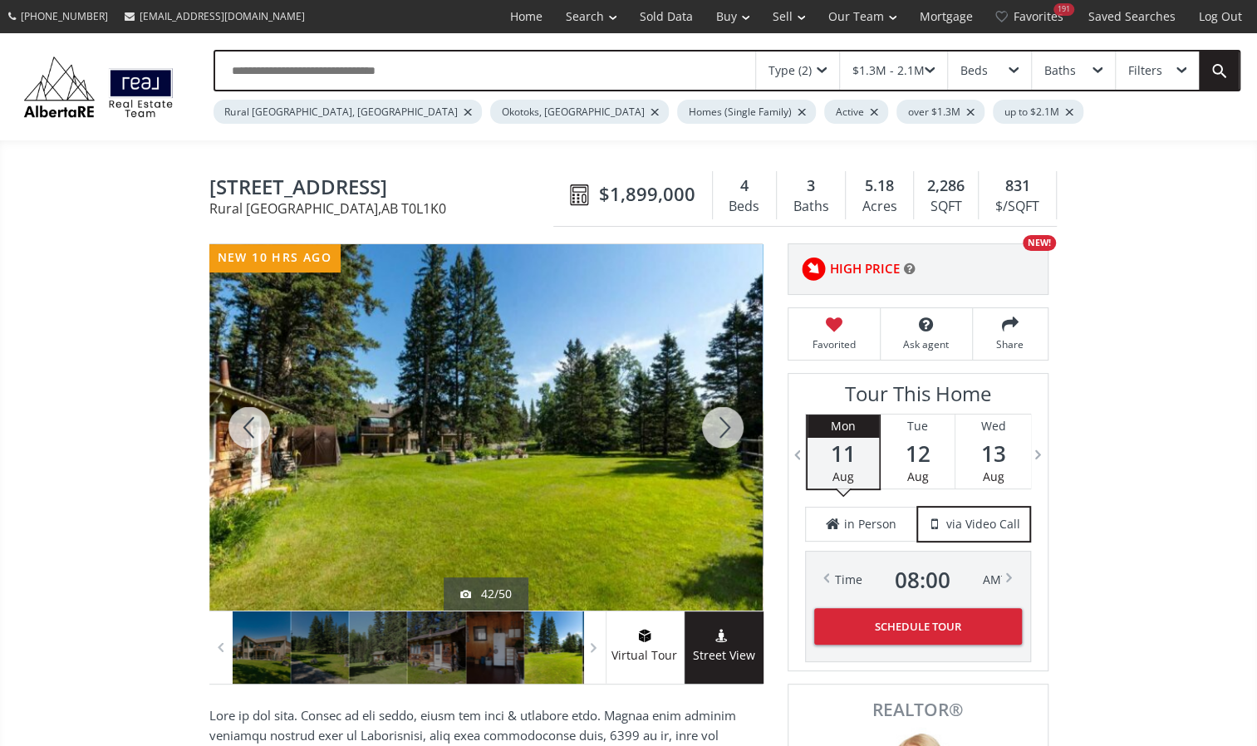
click at [722, 412] on div at bounding box center [723, 427] width 80 height 366
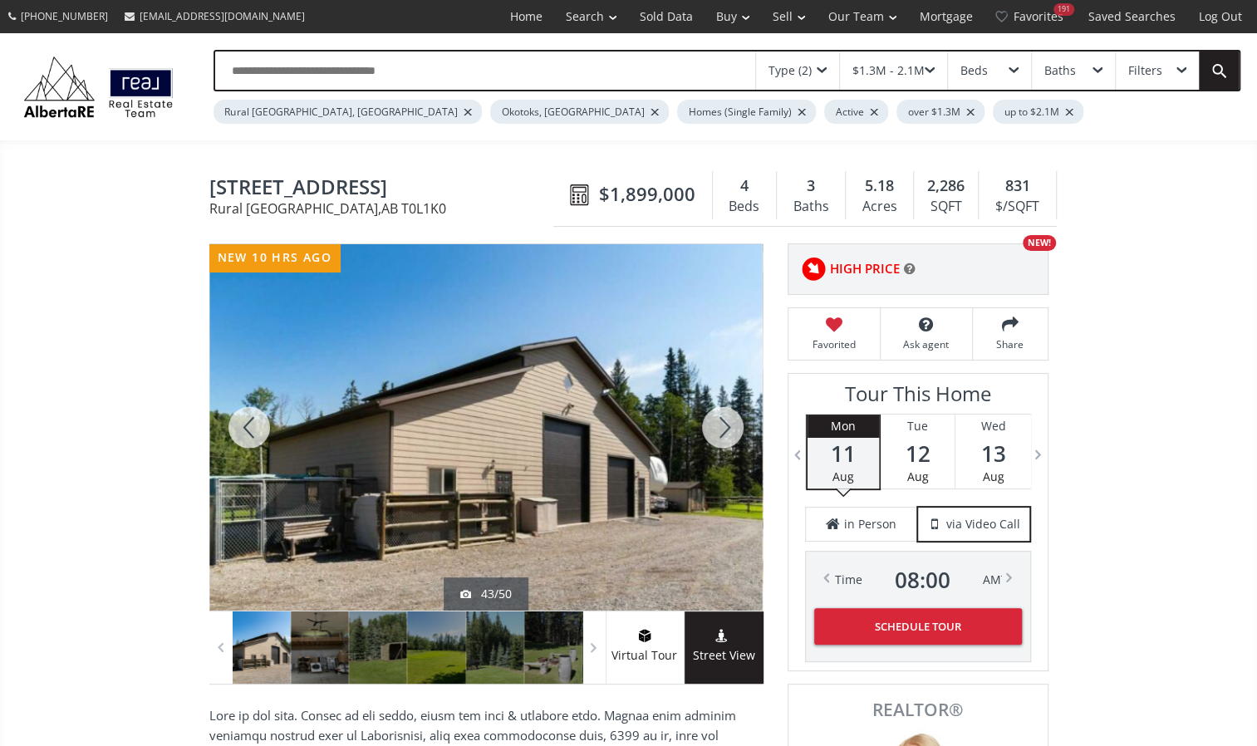
click at [722, 412] on div at bounding box center [723, 427] width 80 height 366
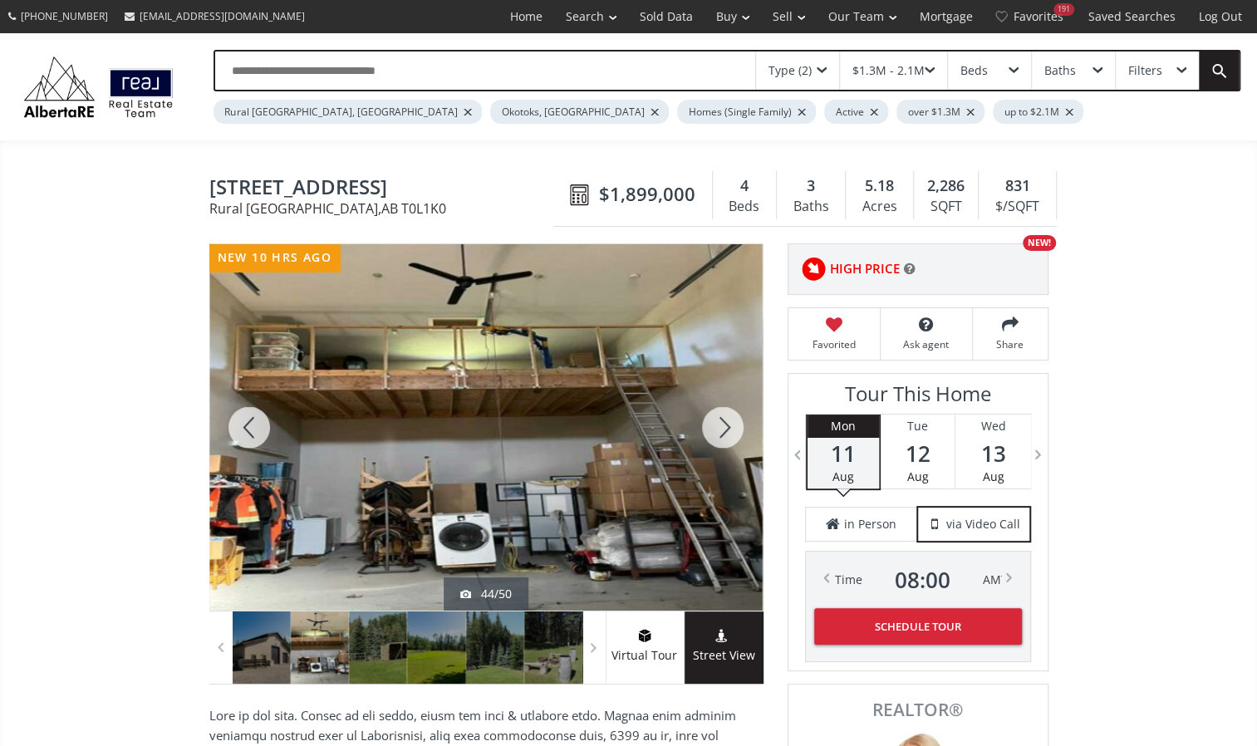
click at [722, 412] on div at bounding box center [723, 427] width 80 height 366
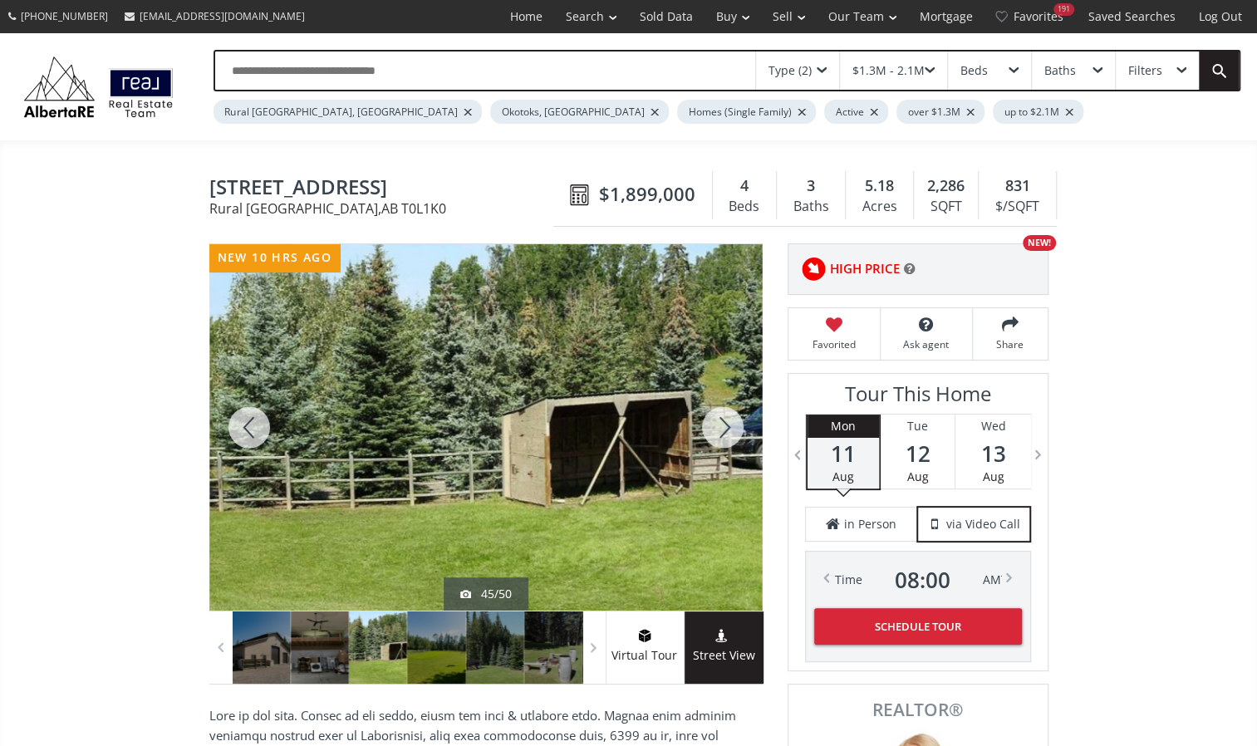
click at [722, 412] on div at bounding box center [723, 427] width 80 height 366
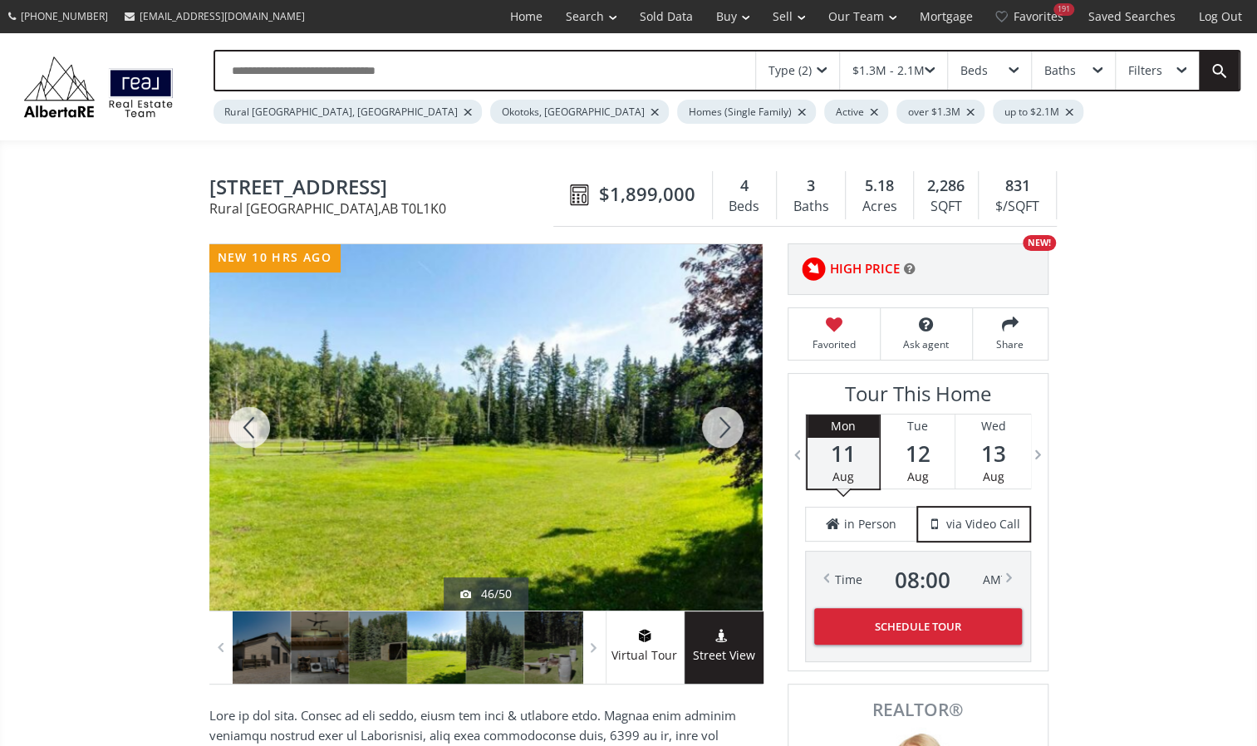
click at [722, 412] on div at bounding box center [723, 427] width 80 height 366
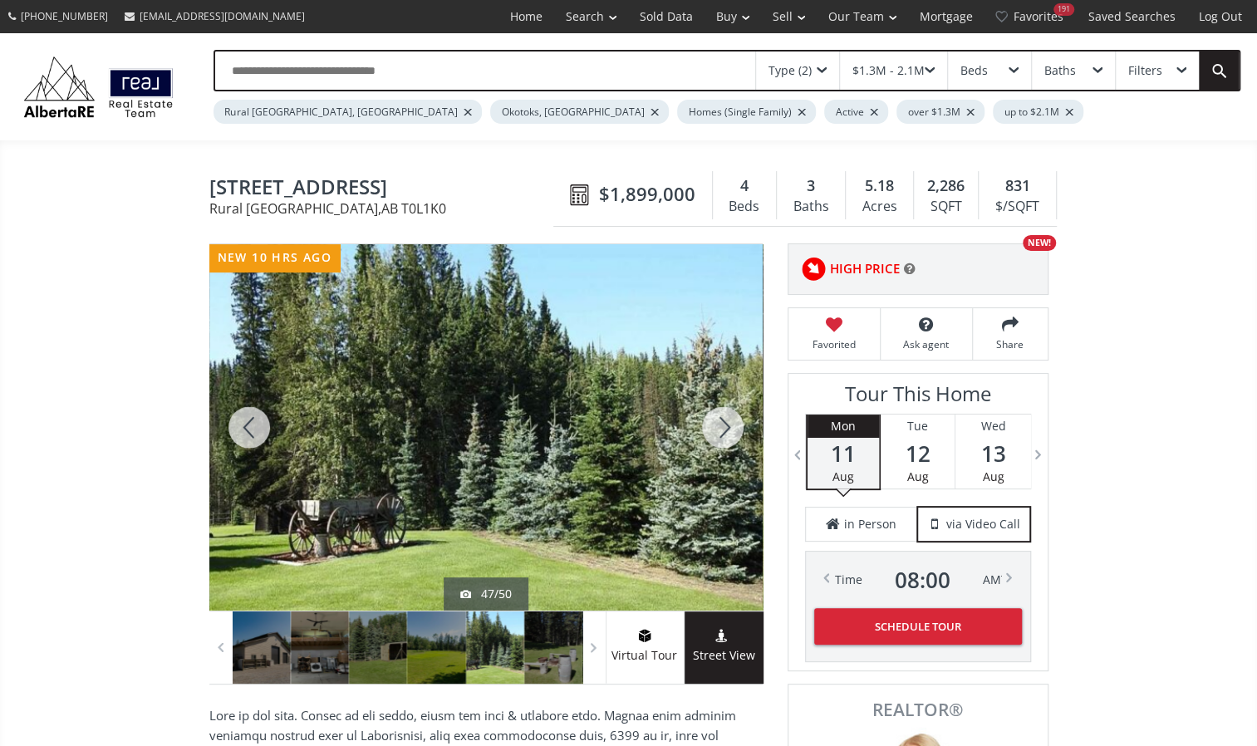
click at [722, 412] on div at bounding box center [723, 427] width 80 height 366
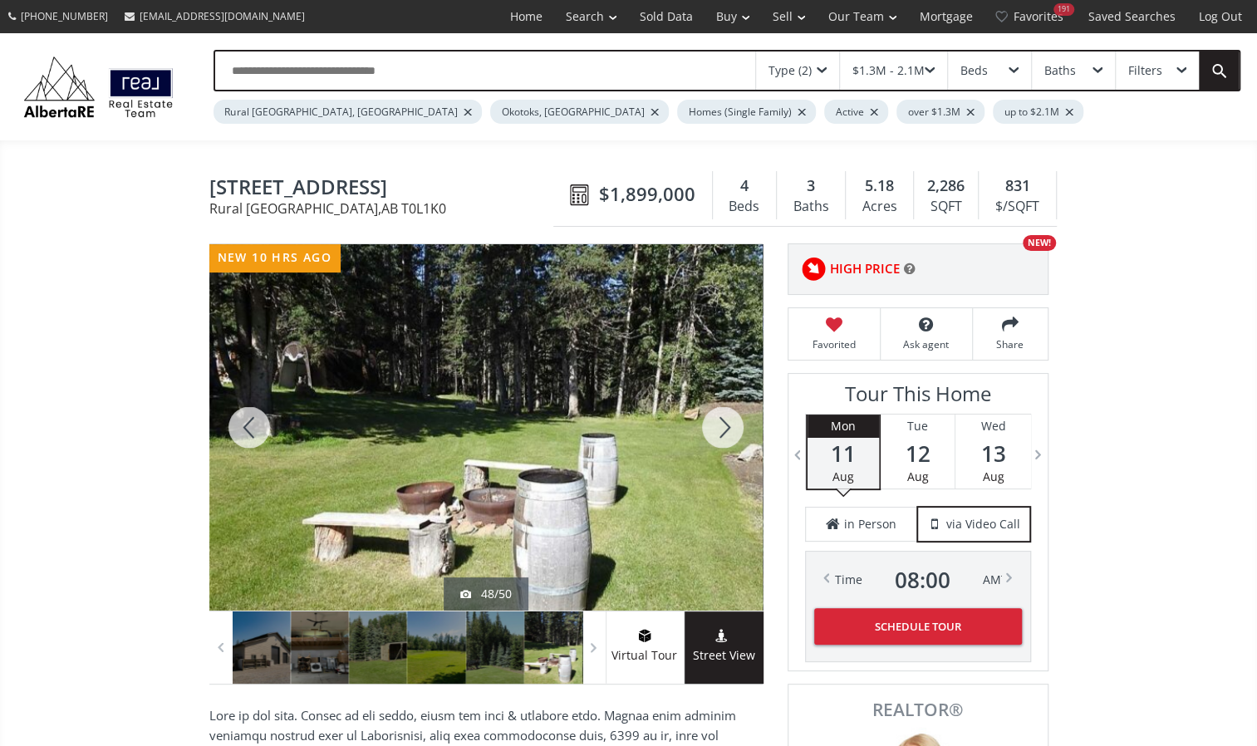
click at [722, 412] on div at bounding box center [723, 427] width 80 height 366
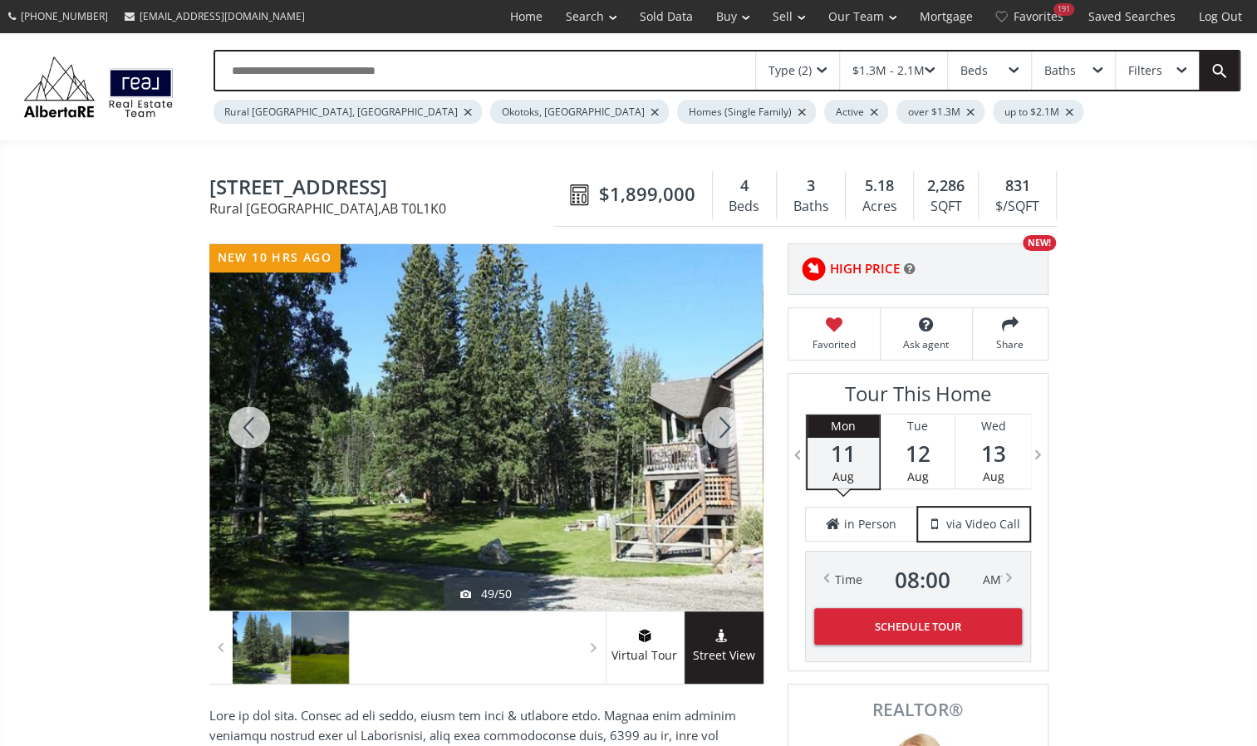
click at [722, 412] on div at bounding box center [723, 427] width 80 height 366
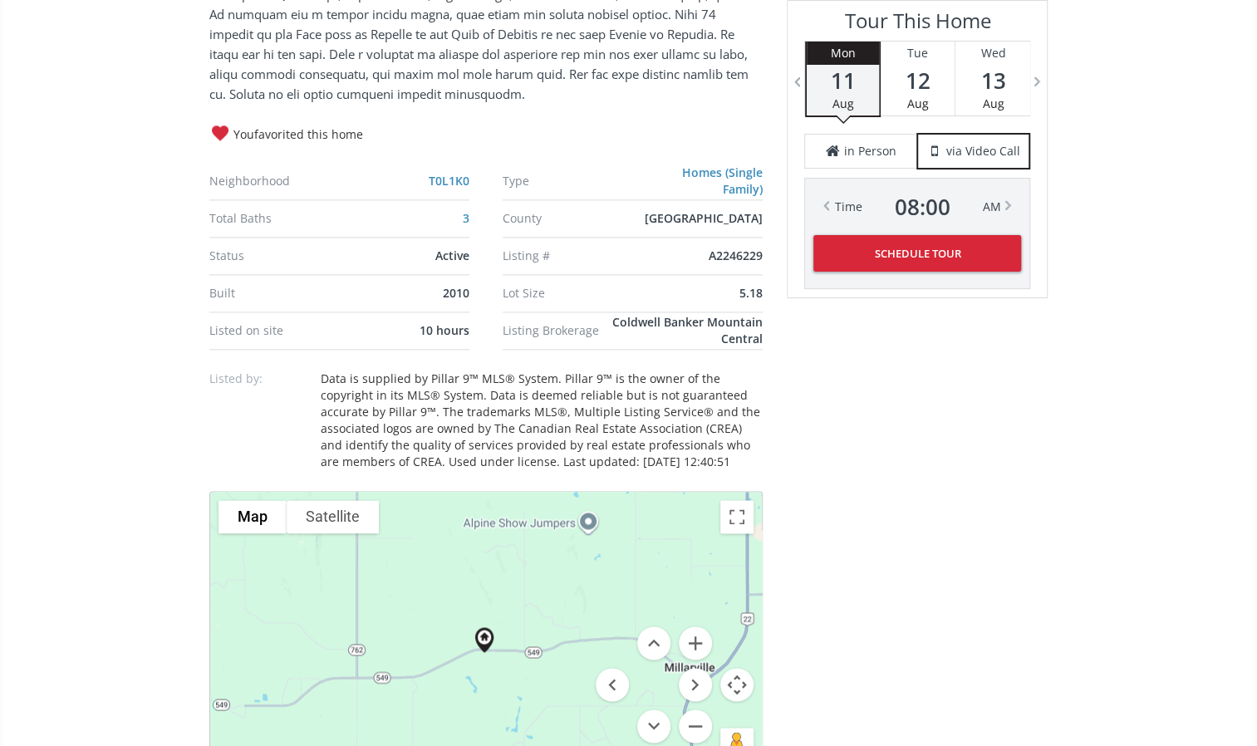
scroll to position [1163, 0]
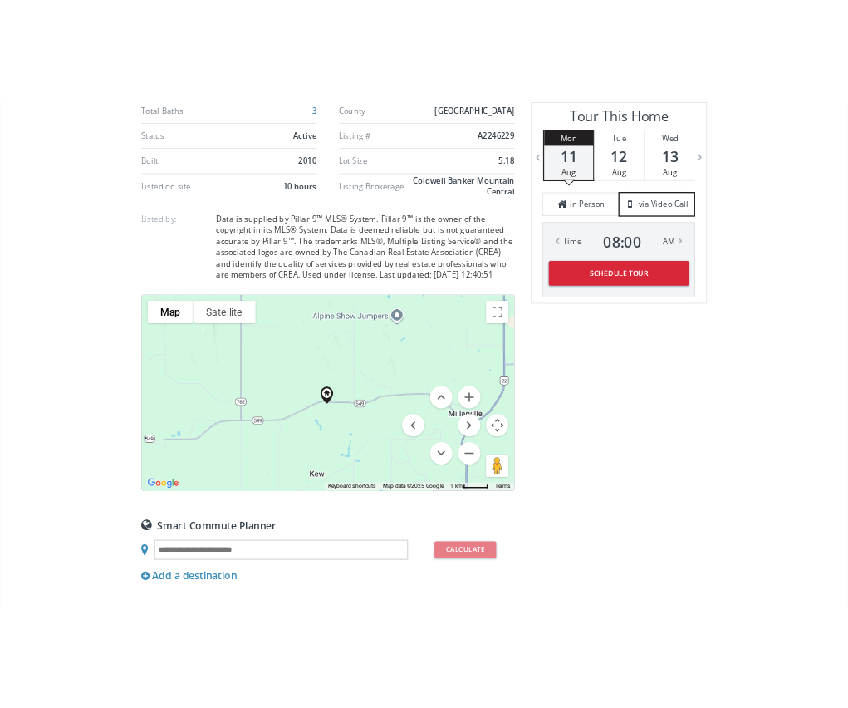
scroll to position [1413, 0]
